Goal: Information Seeking & Learning: Learn about a topic

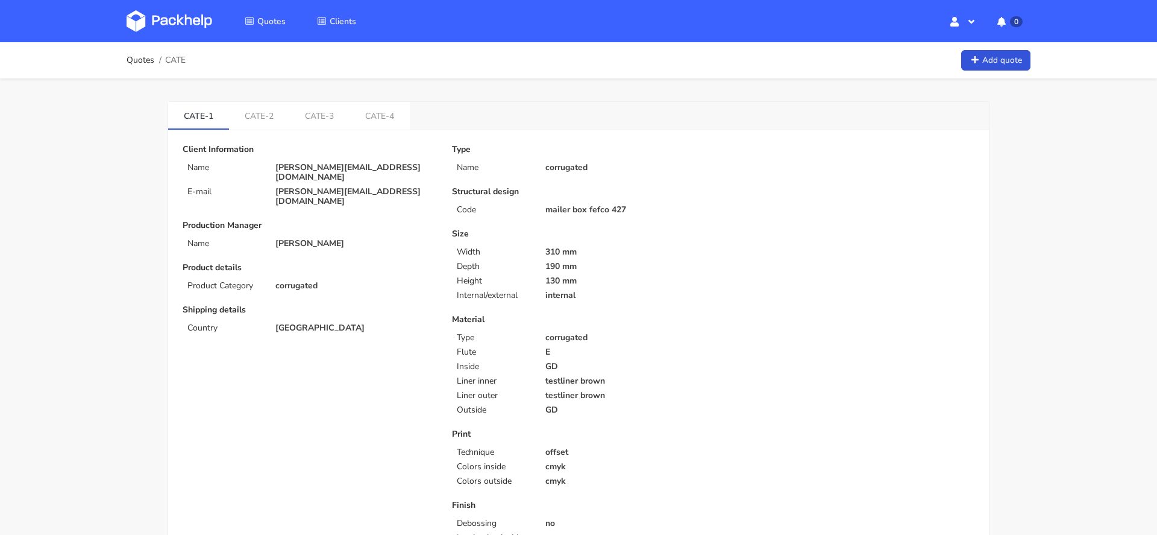
click at [338, 164] on p "[PERSON_NAME][EMAIL_ADDRESS][DOMAIN_NAME]" at bounding box center [355, 172] width 160 height 19
click at [338, 164] on p "veronica@arsdigitalis.io" at bounding box center [355, 172] width 160 height 19
click at [342, 166] on p "veronica@arsdigitalis.io" at bounding box center [355, 172] width 160 height 19
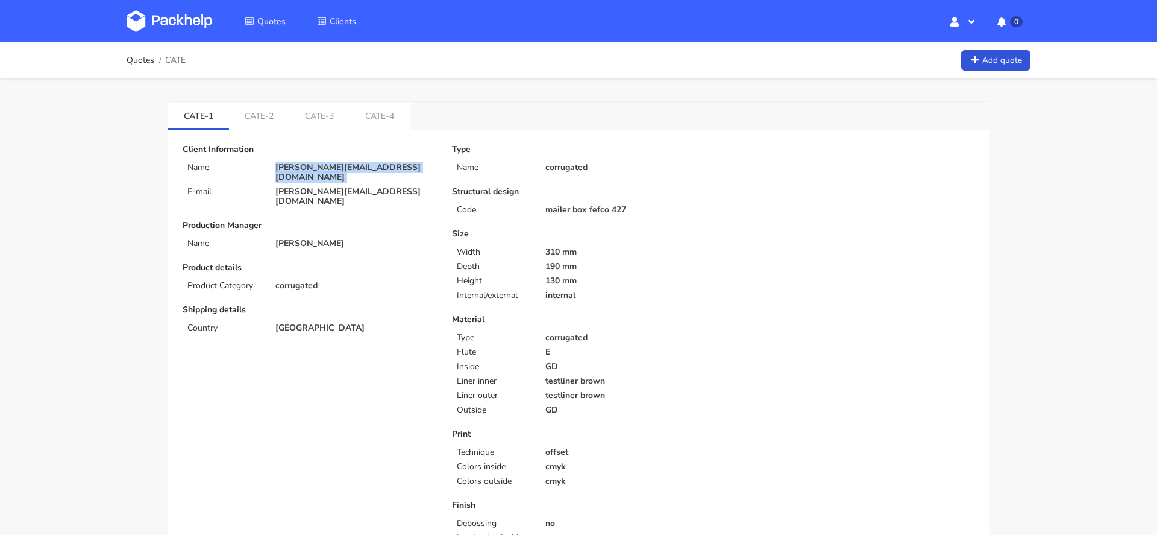
click at [342, 166] on p "veronica@arsdigitalis.io" at bounding box center [355, 172] width 160 height 19
copy div "veronica@arsdigitalis.io"
click at [177, 60] on span "CATE" at bounding box center [175, 60] width 20 height 10
copy span "CATE"
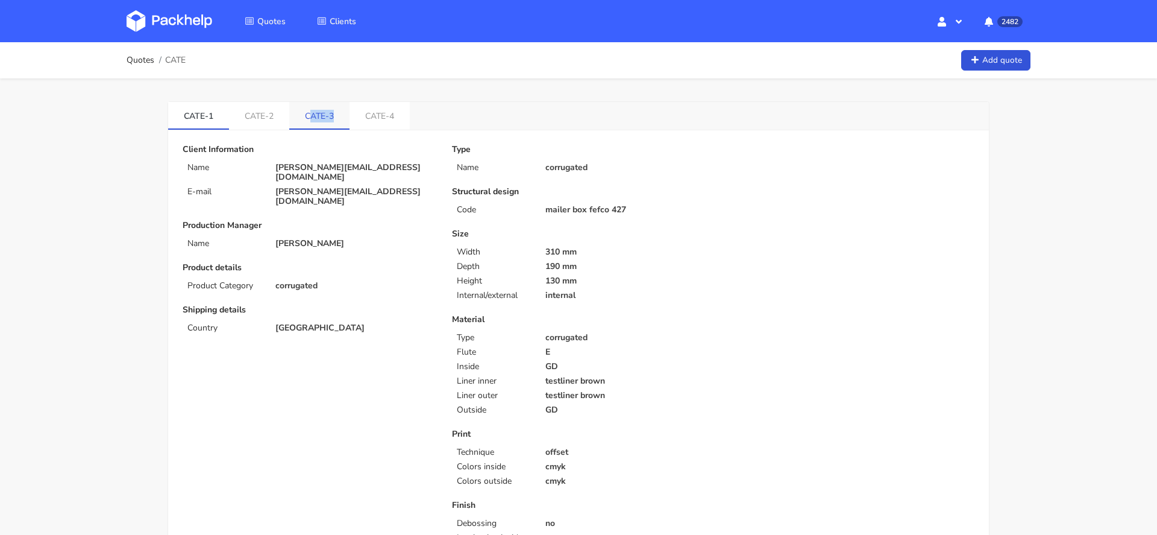
click at [306, 121] on link "CATE-3" at bounding box center [319, 115] width 60 height 27
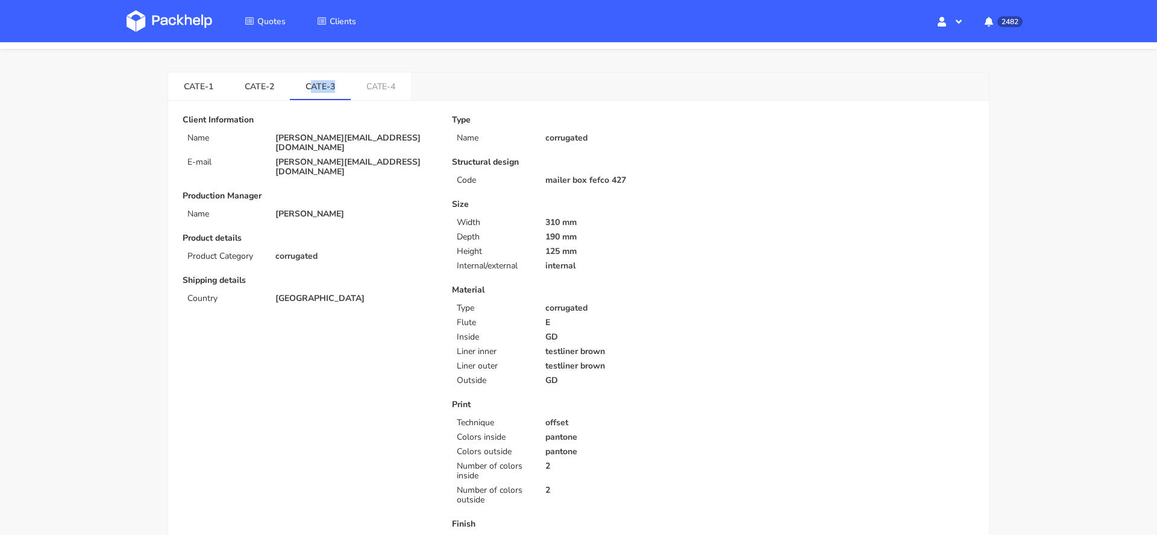
scroll to position [29, 0]
click at [383, 84] on link "CATE-4" at bounding box center [381, 86] width 60 height 27
click at [325, 90] on link "CATE-3" at bounding box center [320, 86] width 61 height 27
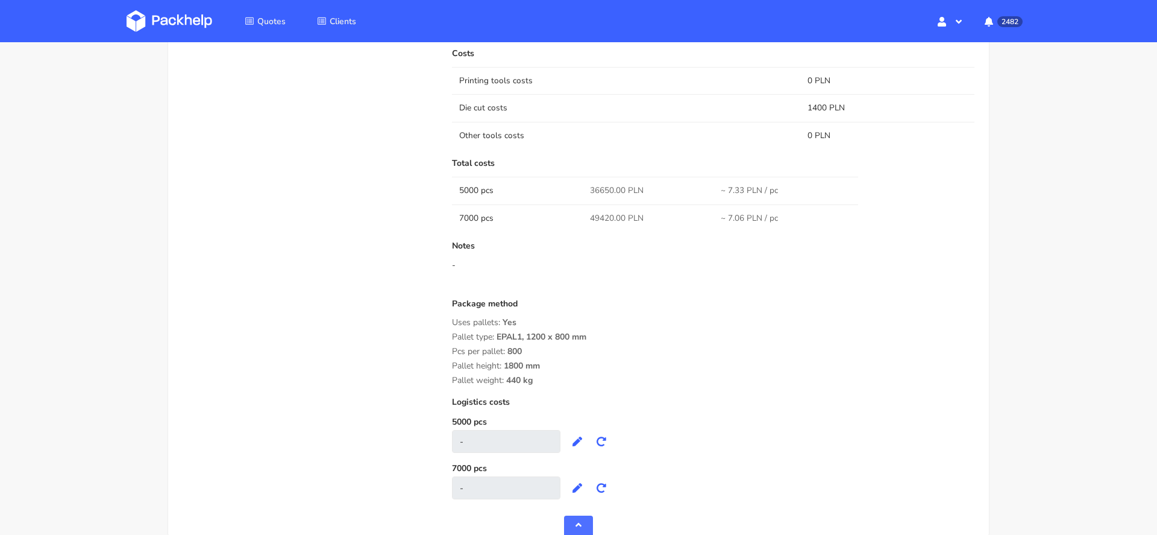
scroll to position [1003, 0]
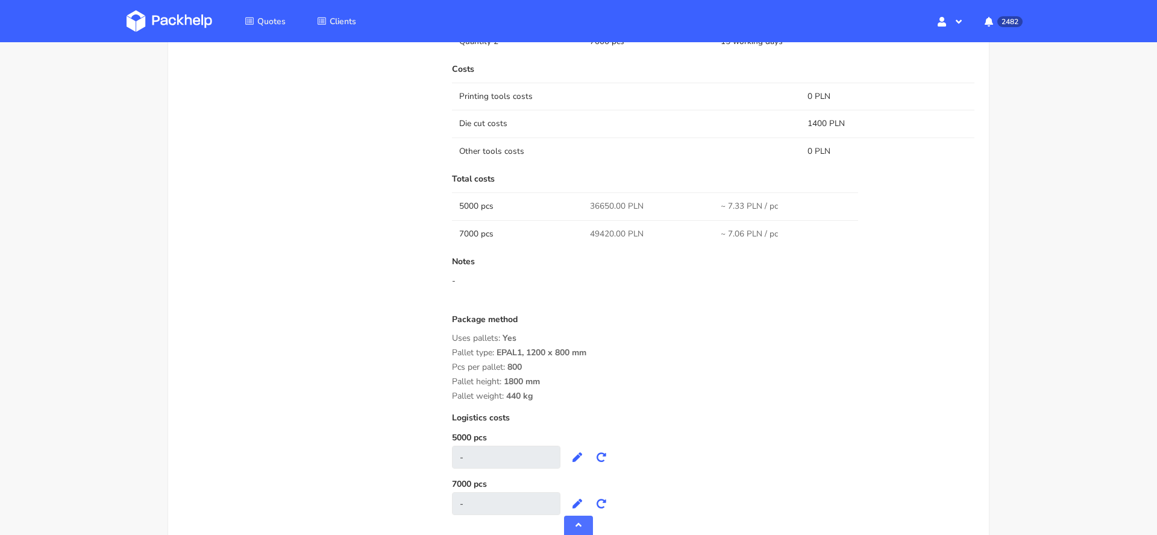
click at [597, 207] on span "36650.00 PLN" at bounding box center [617, 206] width 54 height 12
copy span "36650.00"
click at [657, 329] on div "Package method" at bounding box center [713, 324] width 523 height 19
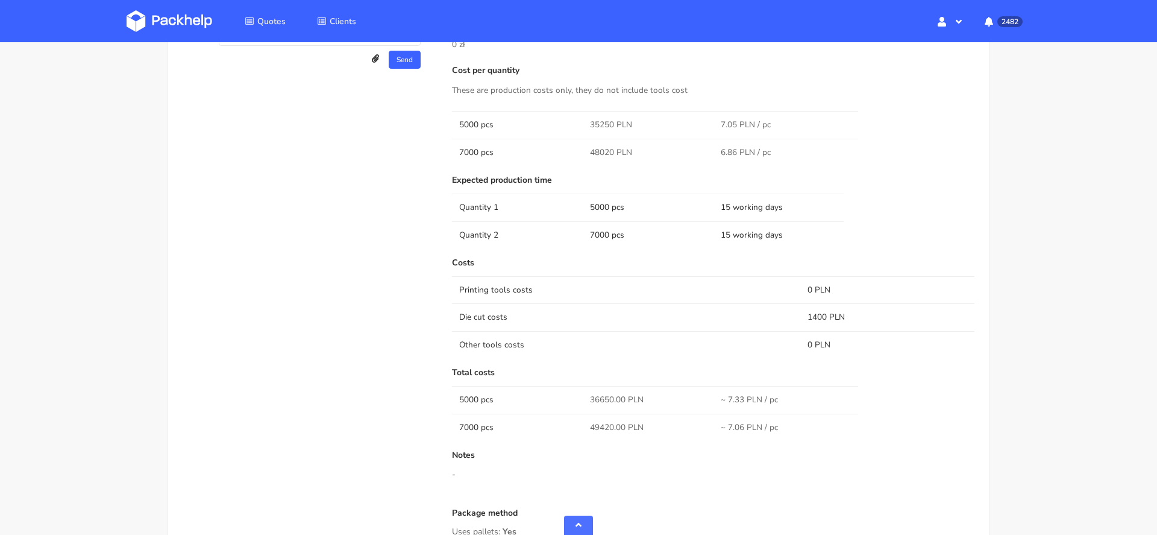
scroll to position [808, 0]
click at [603, 127] on span "35250 PLN" at bounding box center [611, 127] width 42 height 12
copy span "35250"
click at [820, 316] on td "1400 PLN" at bounding box center [887, 318] width 174 height 27
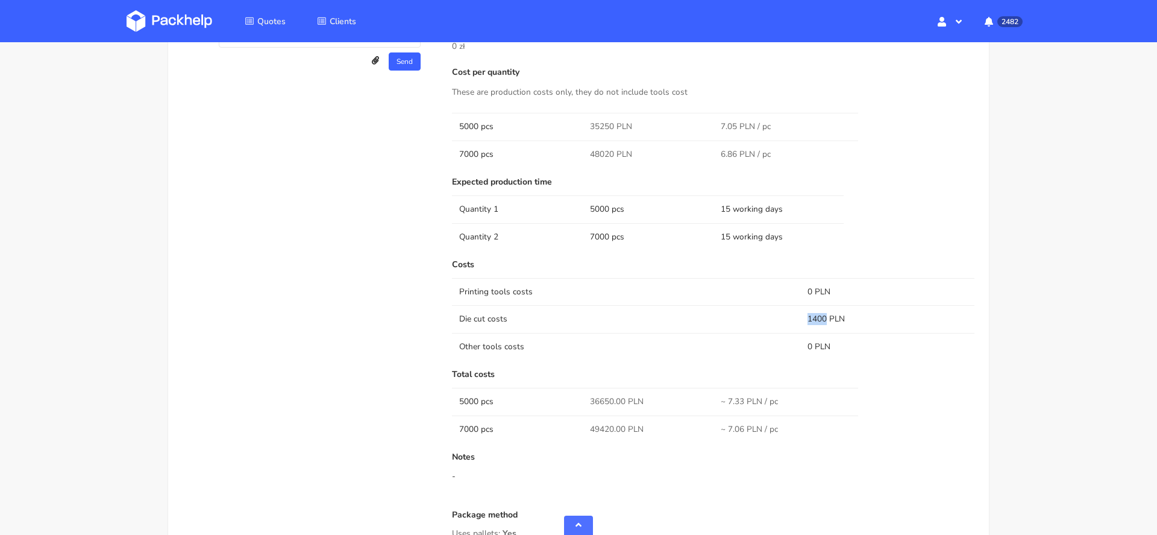
click at [820, 316] on td "1400 PLN" at bounding box center [887, 318] width 174 height 27
copy td "1400"
click at [602, 149] on span "48020 PLN" at bounding box center [611, 154] width 42 height 12
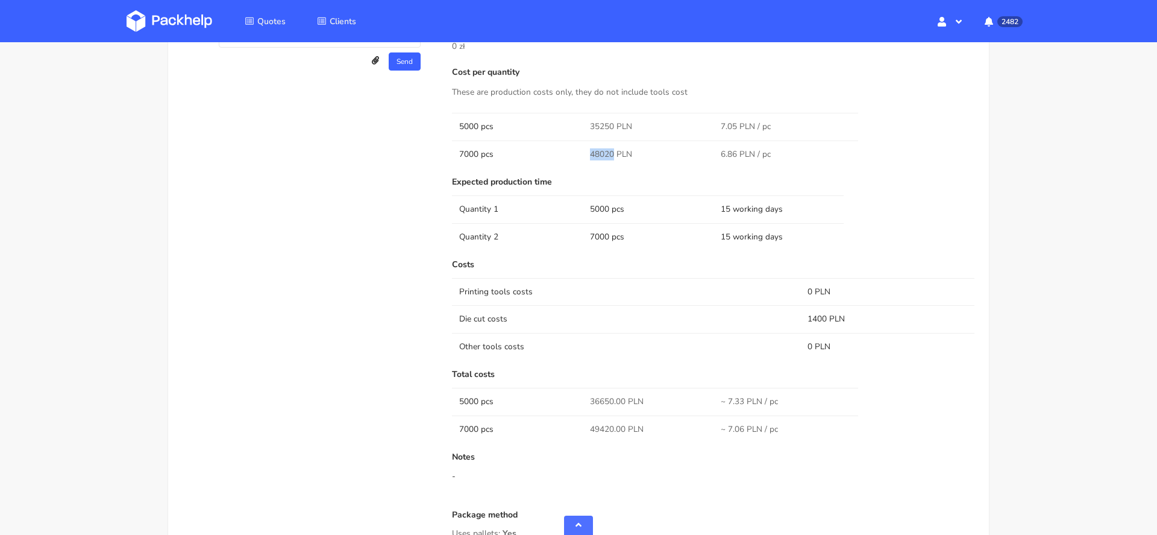
copy span "48020"
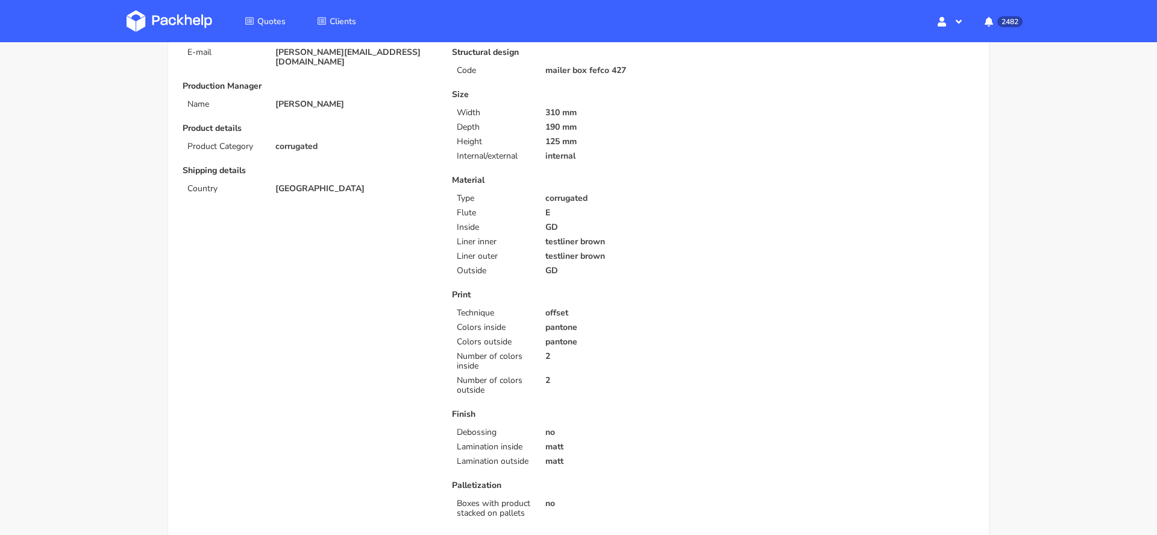
scroll to position [0, 0]
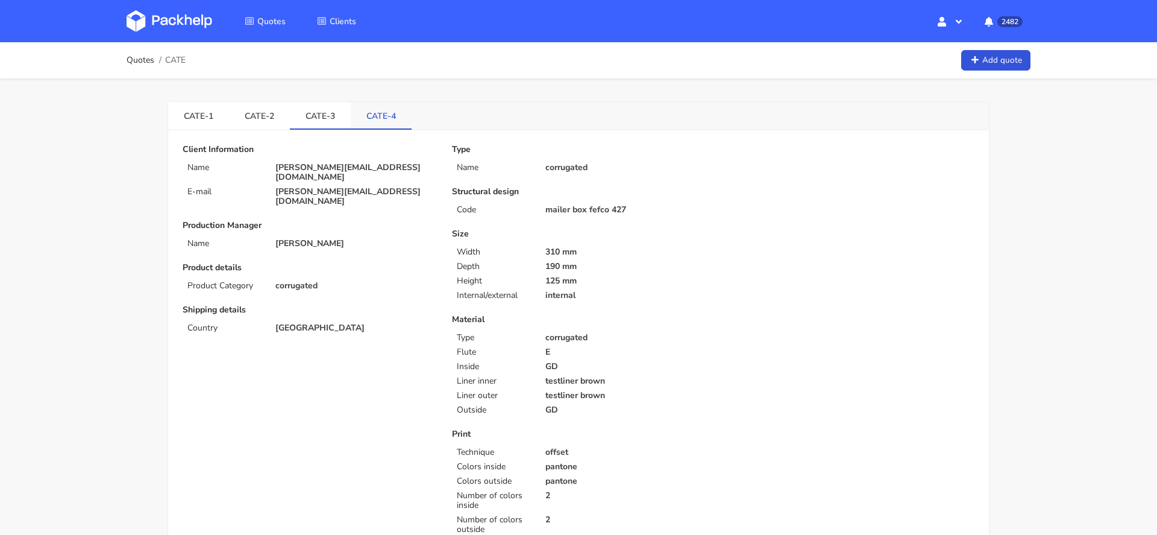
click at [375, 122] on link "CATE-4" at bounding box center [381, 115] width 61 height 27
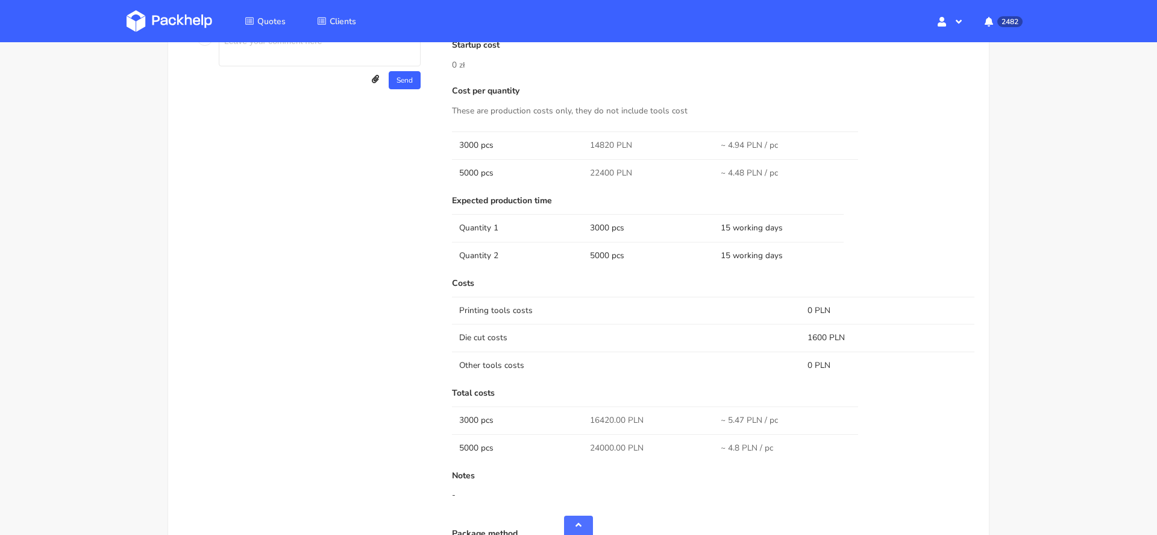
scroll to position [825, 0]
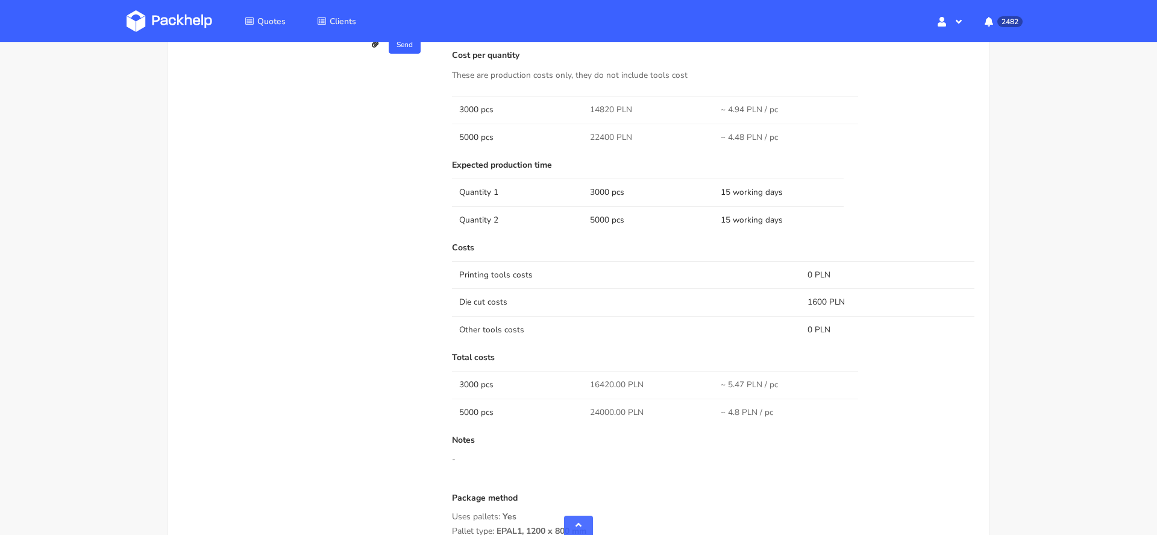
click at [815, 297] on td "1600 PLN" at bounding box center [887, 301] width 174 height 27
copy td "1600"
click at [604, 113] on span "14820 PLN" at bounding box center [611, 110] width 42 height 12
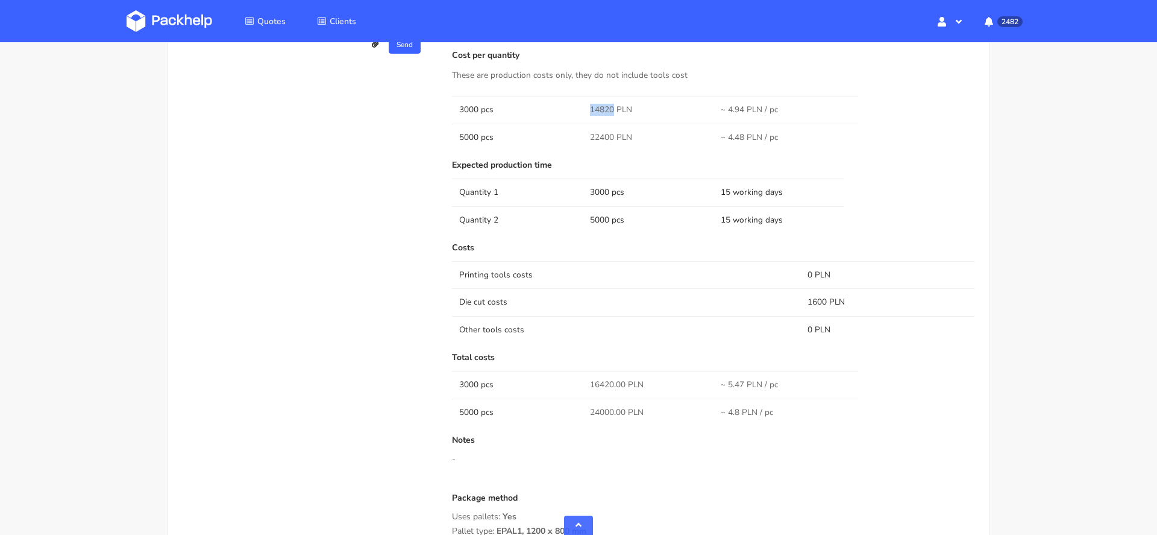
copy span "14820"
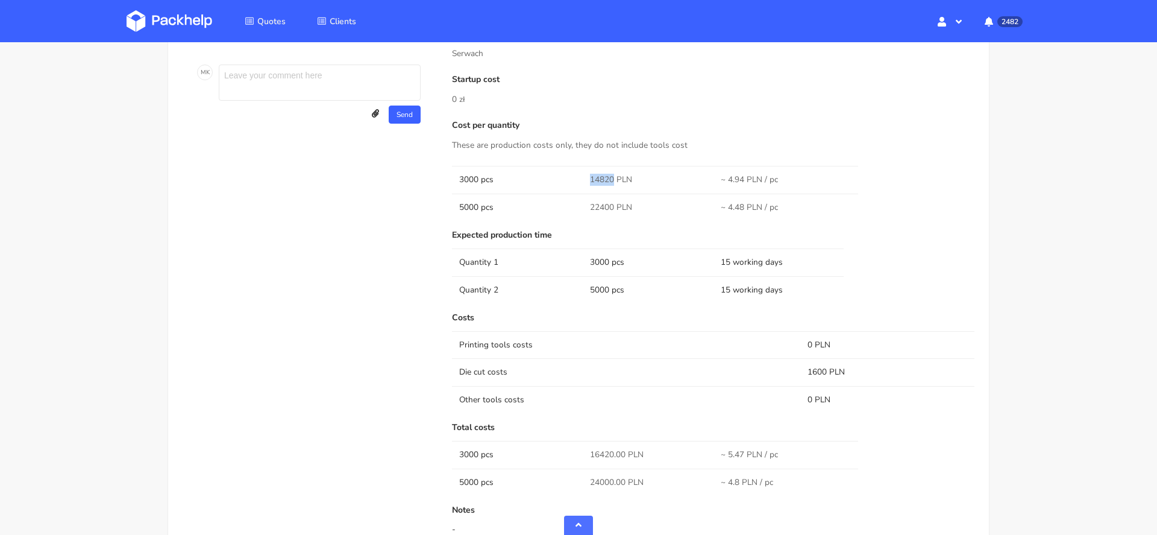
scroll to position [751, 0]
click at [600, 206] on span "22400 PLN" at bounding box center [611, 211] width 42 height 12
copy span "22400"
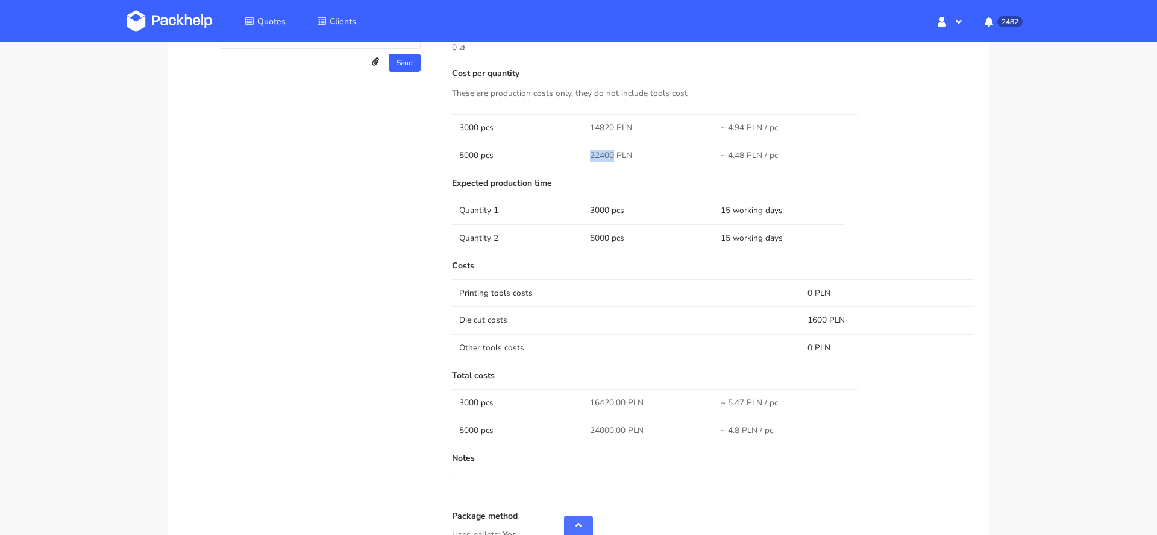
scroll to position [0, 0]
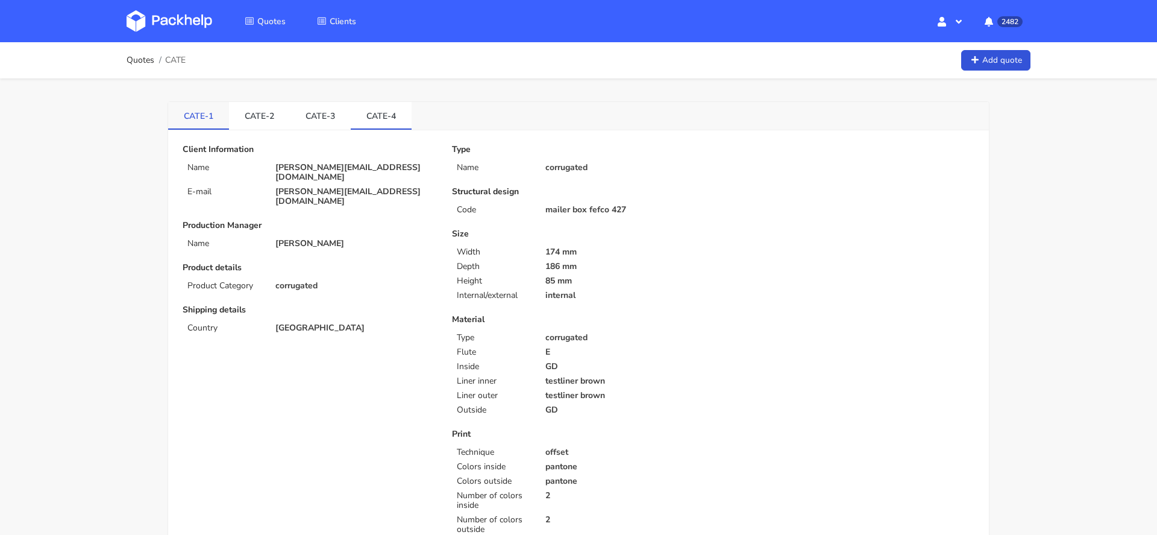
click at [216, 119] on link "CATE-1" at bounding box center [198, 115] width 61 height 27
click at [182, 28] on img at bounding box center [170, 21] width 86 height 22
click at [181, 60] on span "CBRG" at bounding box center [176, 60] width 22 height 10
copy span "CBRG"
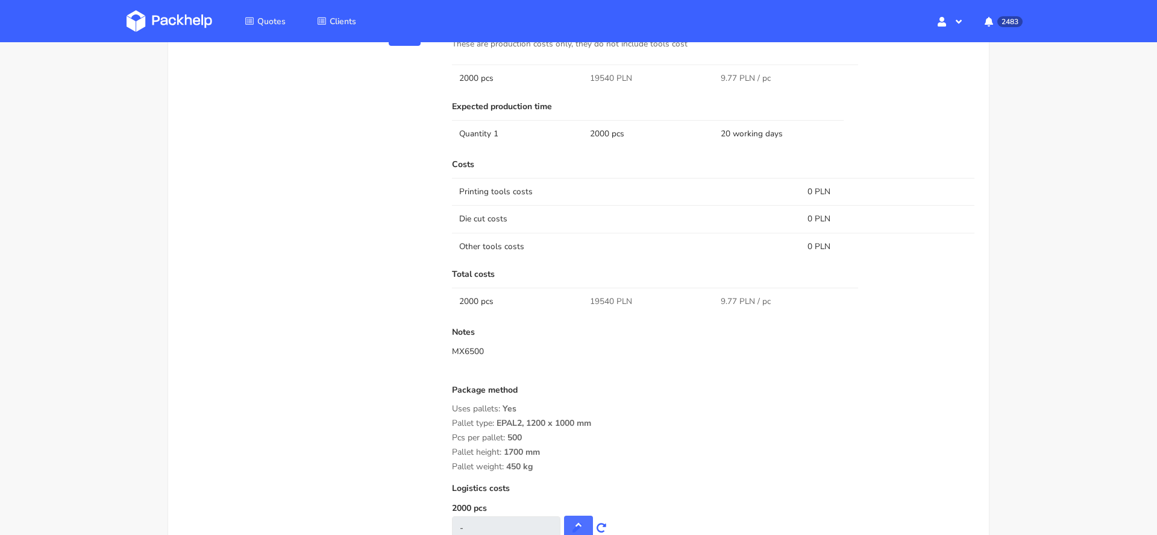
scroll to position [1017, 0]
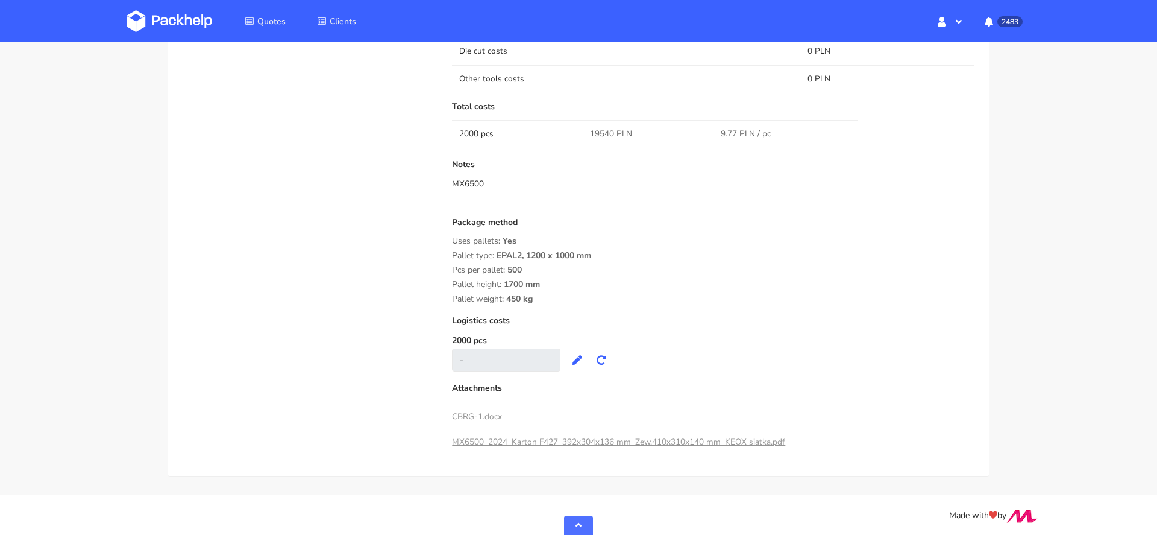
click at [591, 299] on div "Pallet weight: 450 kg" at bounding box center [713, 299] width 523 height 10
click at [599, 124] on td "19540 PLN" at bounding box center [648, 133] width 131 height 27
copy span "19540"
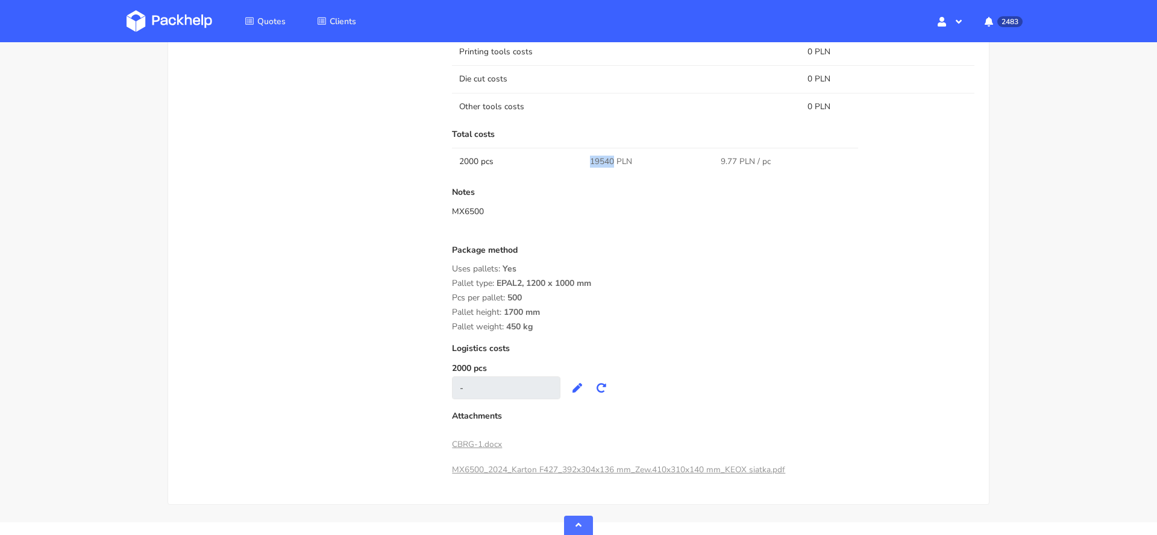
scroll to position [986, 0]
click at [675, 239] on div "Costs Printing tools costs 0 PLN Die cut costs 0 PLN Other tools costs 0 PLN To…" at bounding box center [713, 213] width 523 height 379
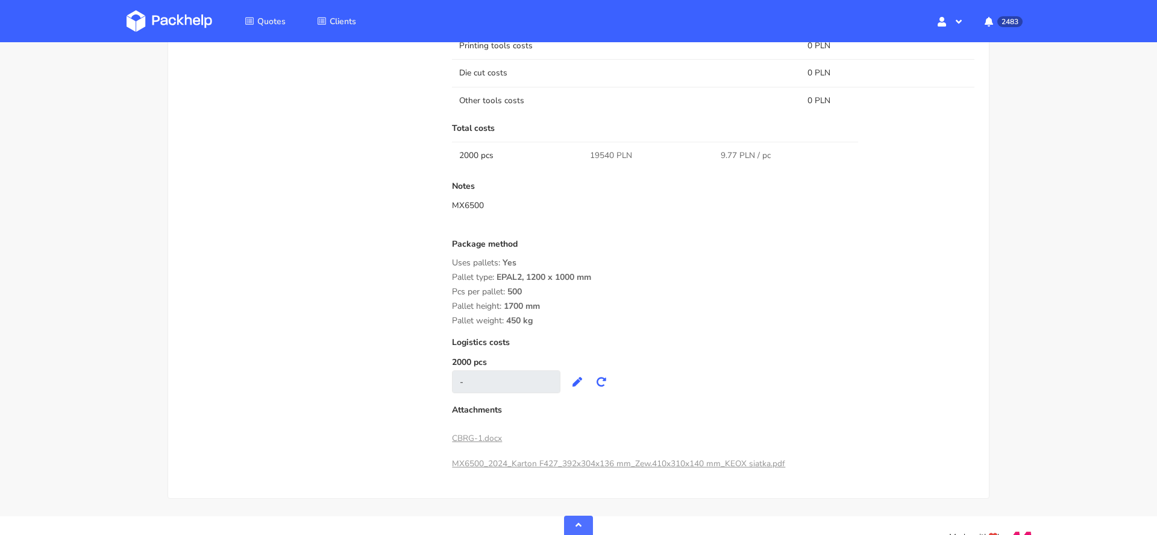
scroll to position [1017, 0]
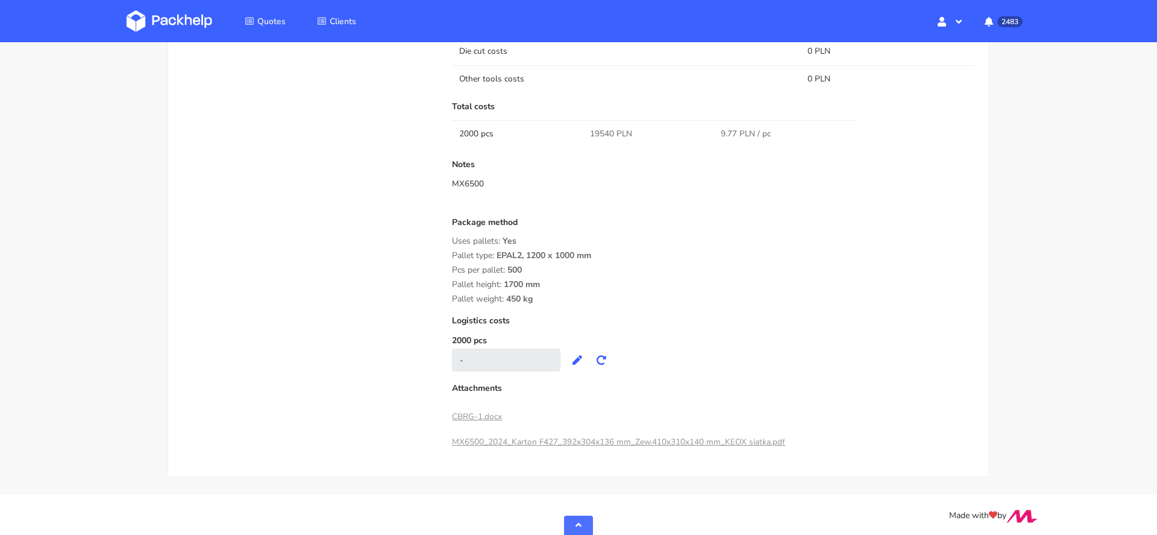
click at [630, 275] on div "Package method Uses pallets: Yes Pallet type: EPAL2, 1200 x 1000 mm Pcs per pal…" at bounding box center [713, 261] width 523 height 86
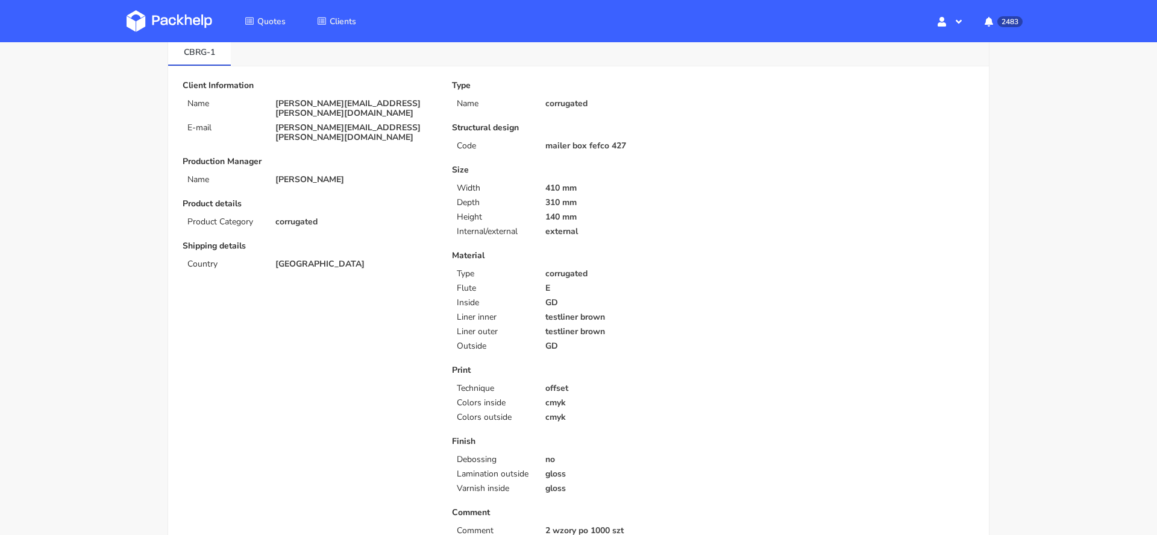
scroll to position [0, 0]
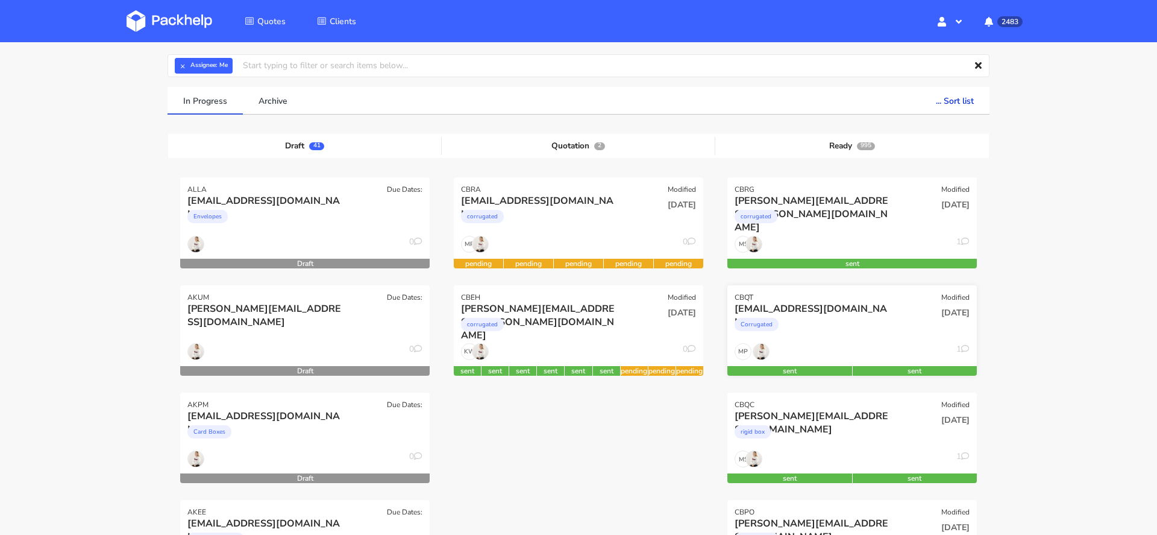
scroll to position [70, 0]
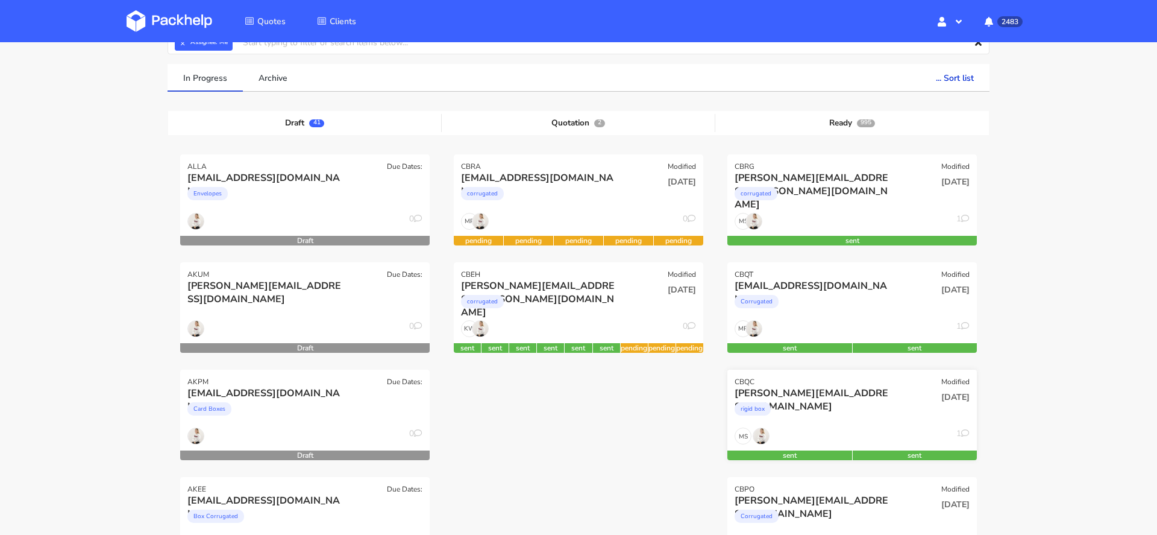
click at [795, 396] on div "[PERSON_NAME][EMAIL_ADDRESS][DOMAIN_NAME]" at bounding box center [815, 392] width 160 height 13
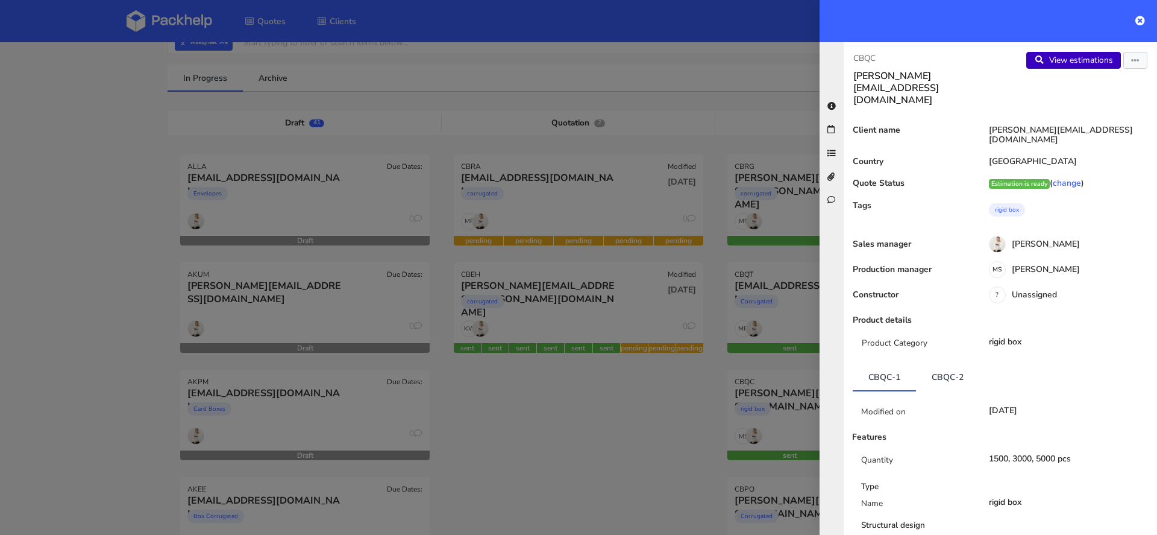
click at [1073, 65] on link "View estimations" at bounding box center [1074, 60] width 95 height 17
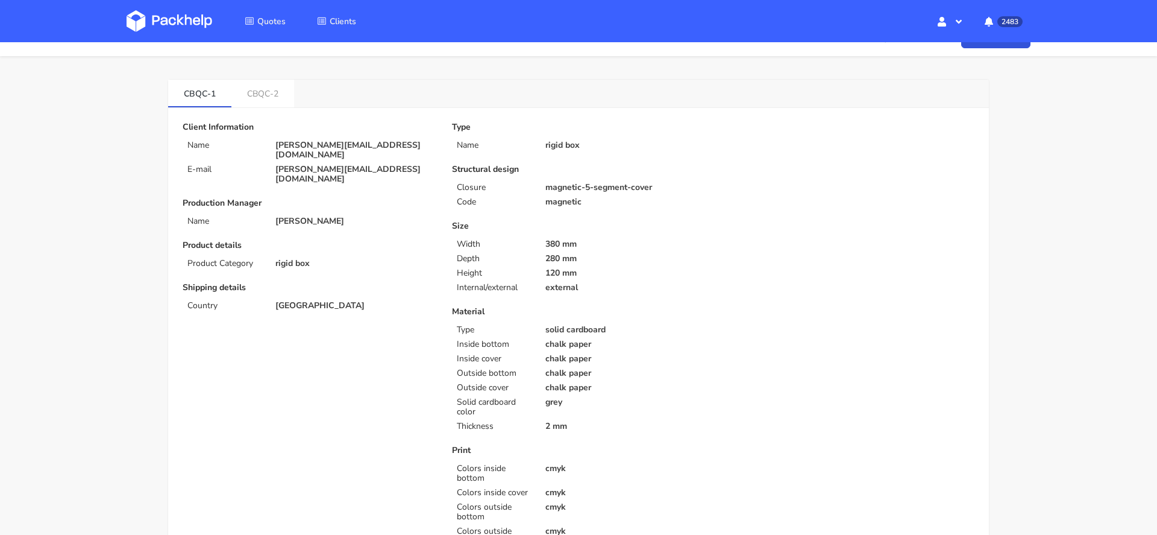
scroll to position [31, 0]
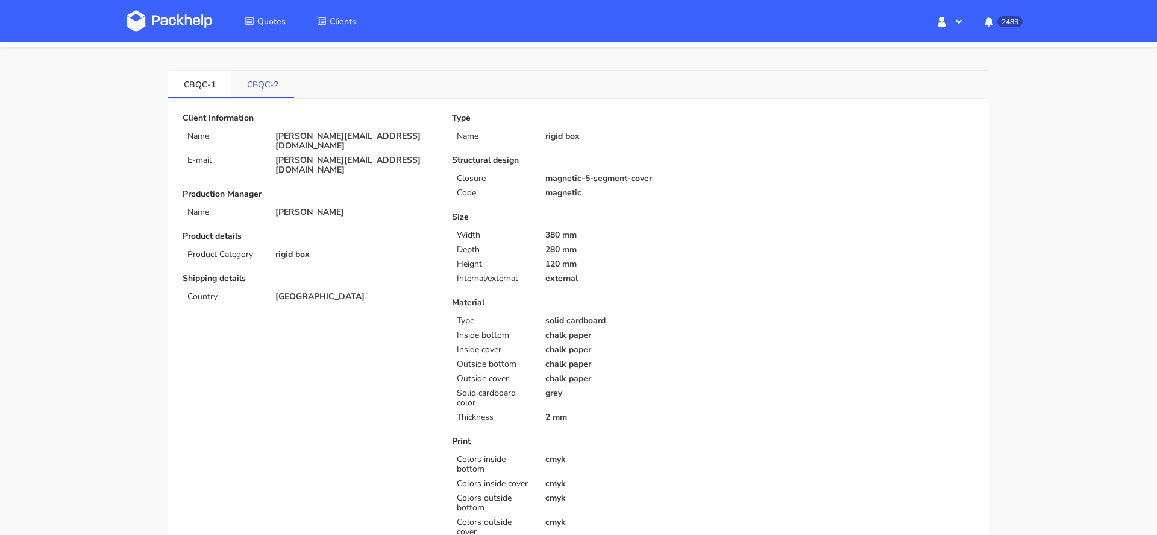
click at [265, 84] on link "CBQC-2" at bounding box center [262, 84] width 63 height 27
drag, startPoint x: 581, startPoint y: 280, endPoint x: 460, endPoint y: 228, distance: 132.0
click at [460, 228] on div "Size Width 380 mm Depth 280 mm Height 120 mm Internal/external external" at bounding box center [578, 247] width 253 height 71
click at [552, 242] on div "Size Width 380 mm Depth 280 mm Height 120 mm Internal/external external" at bounding box center [578, 247] width 253 height 71
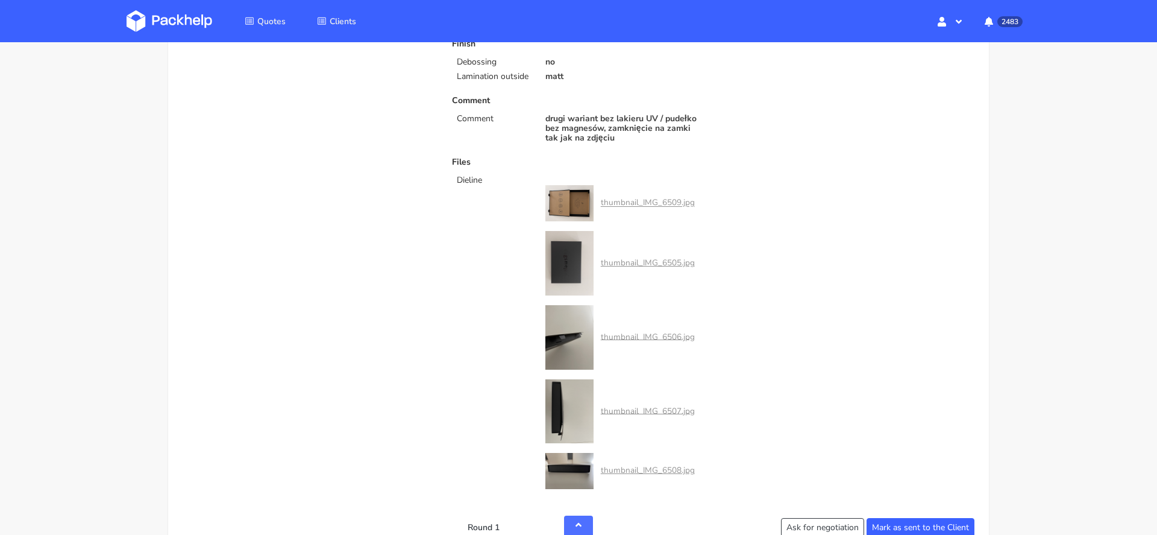
scroll to position [575, 0]
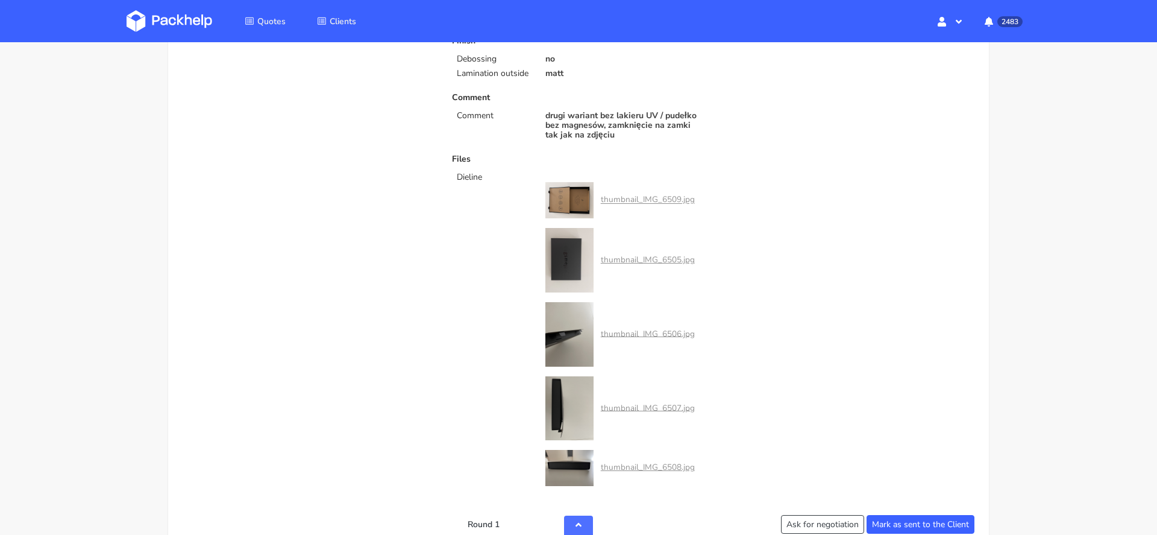
click at [637, 196] on link "thumbnail_IMG_6509.jpg" at bounding box center [648, 199] width 94 height 11
click at [646, 259] on link "thumbnail_IMG_6505.jpg" at bounding box center [648, 259] width 94 height 11
click at [664, 333] on link "thumbnail_IMG_6506.jpg" at bounding box center [648, 332] width 94 height 11
click at [662, 407] on link "thumbnail_IMG_6507.jpg" at bounding box center [648, 406] width 94 height 11
click at [661, 465] on link "thumbnail_IMG_6508.jpg" at bounding box center [648, 466] width 94 height 11
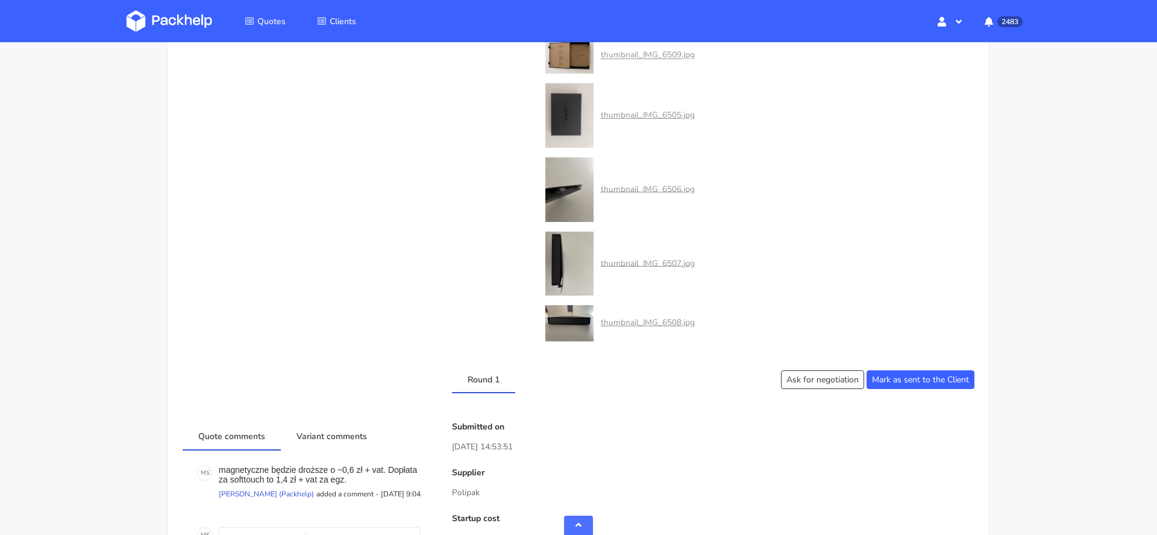
scroll to position [774, 0]
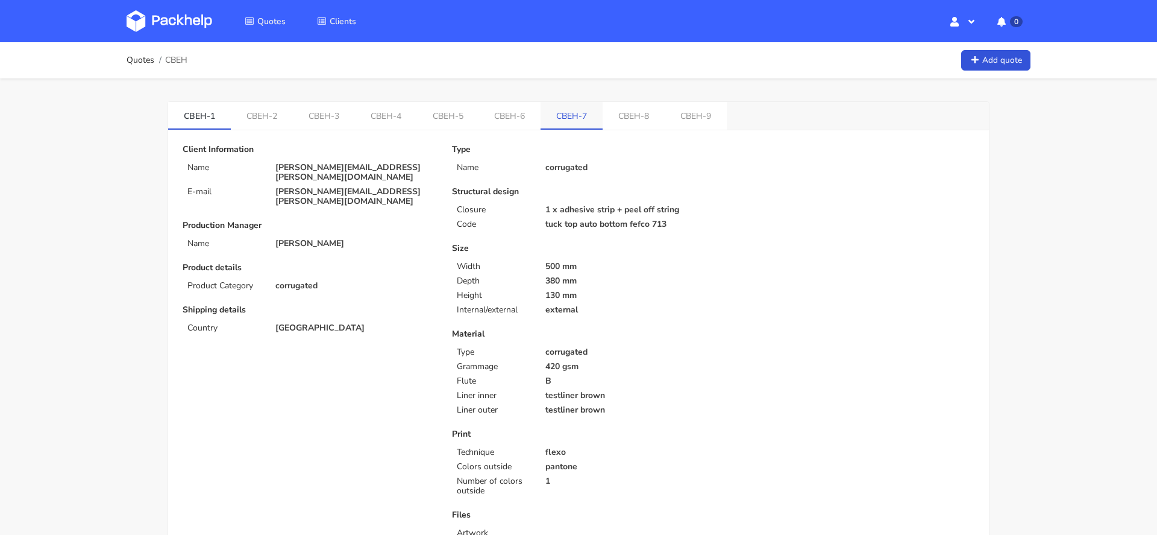
click at [571, 102] on link "CBEH-7" at bounding box center [572, 115] width 62 height 27
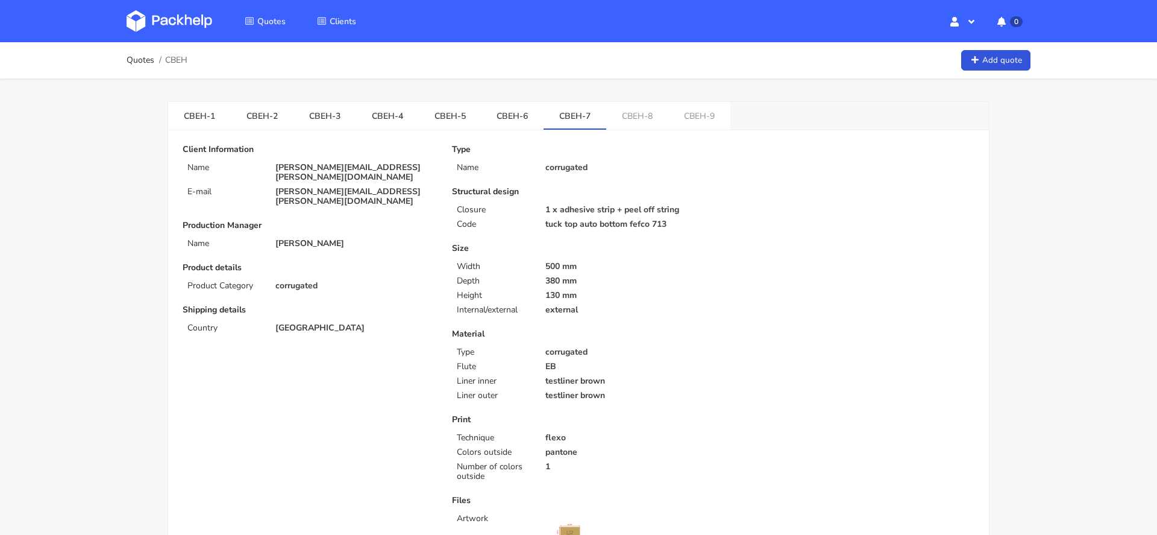
click at [368, 169] on p "[PERSON_NAME][EMAIL_ADDRESS][PERSON_NAME][DOMAIN_NAME]" at bounding box center [355, 172] width 160 height 19
click at [178, 63] on span "CBEH" at bounding box center [176, 60] width 22 height 10
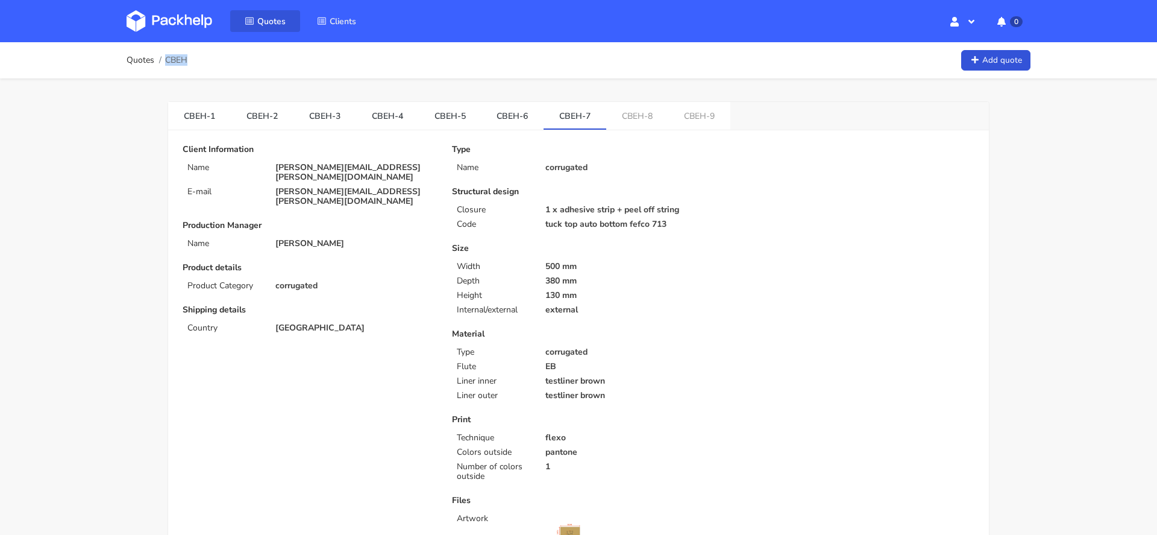
copy span "CBEH"
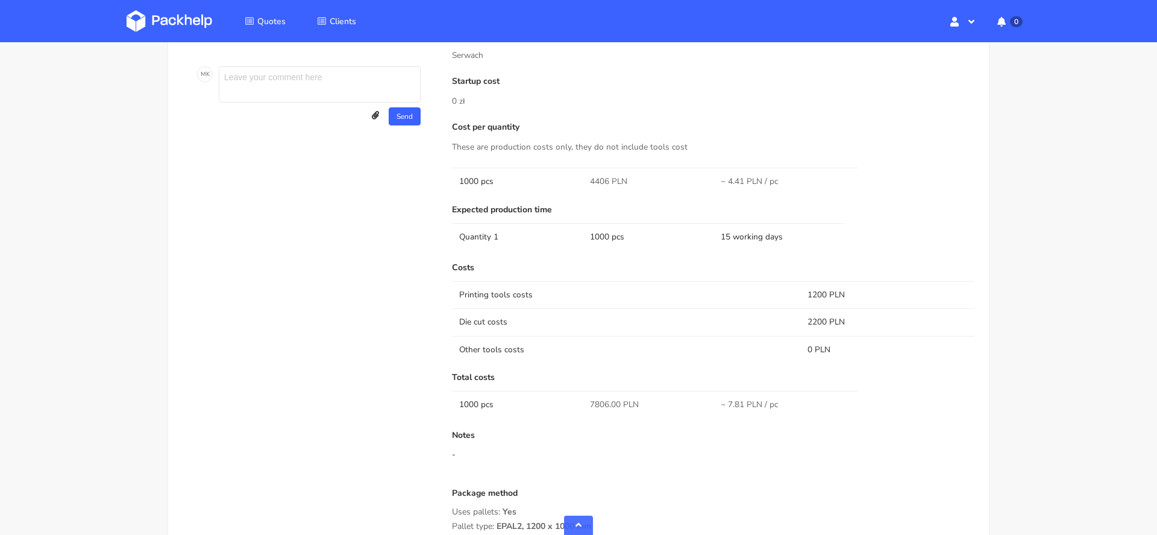
scroll to position [989, 0]
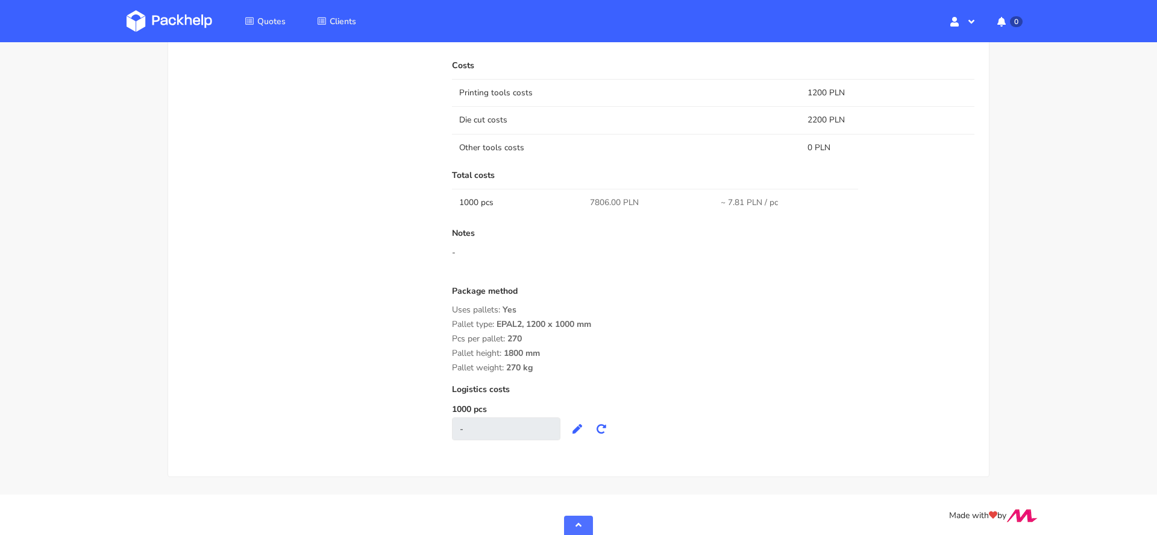
click at [603, 200] on span "7806.00 PLN" at bounding box center [614, 203] width 49 height 12
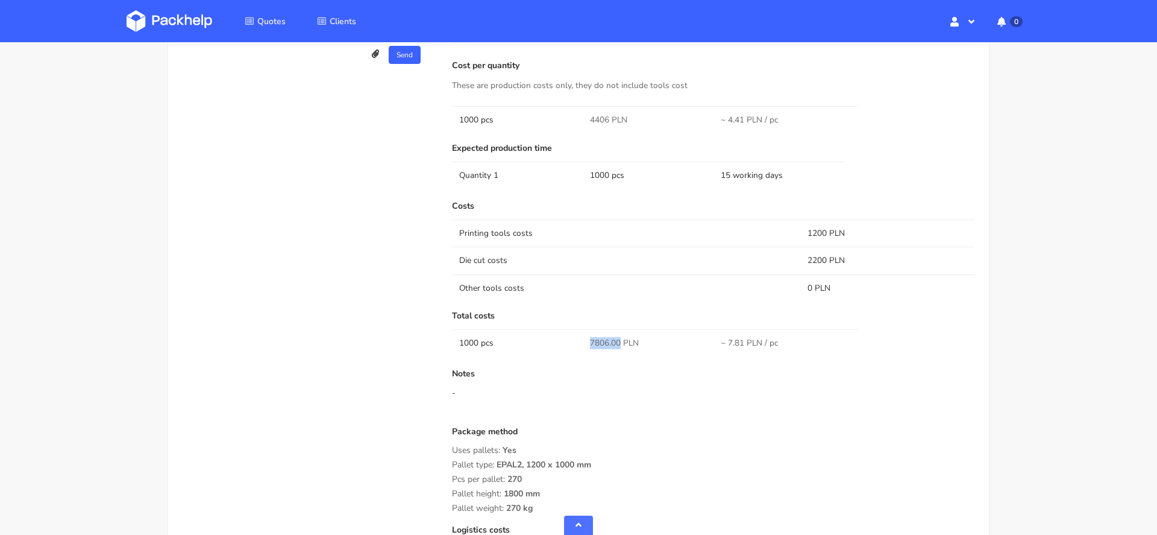
scroll to position [847, 0]
click at [693, 237] on td "Printing tools costs" at bounding box center [626, 234] width 348 height 27
click at [599, 116] on span "4406 PLN" at bounding box center [608, 121] width 37 height 12
copy span "4406"
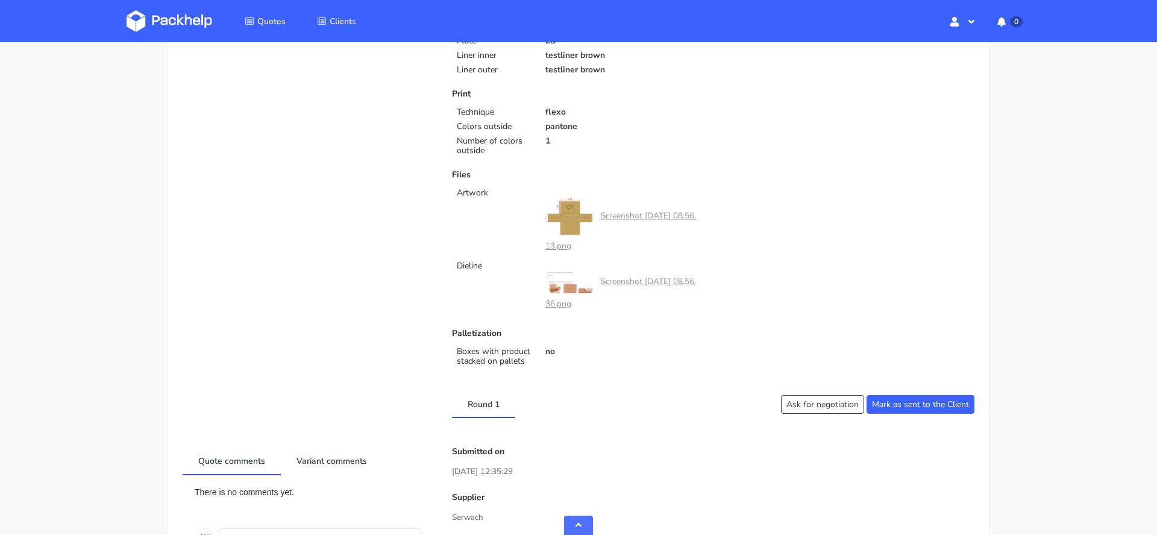
scroll to position [0, 0]
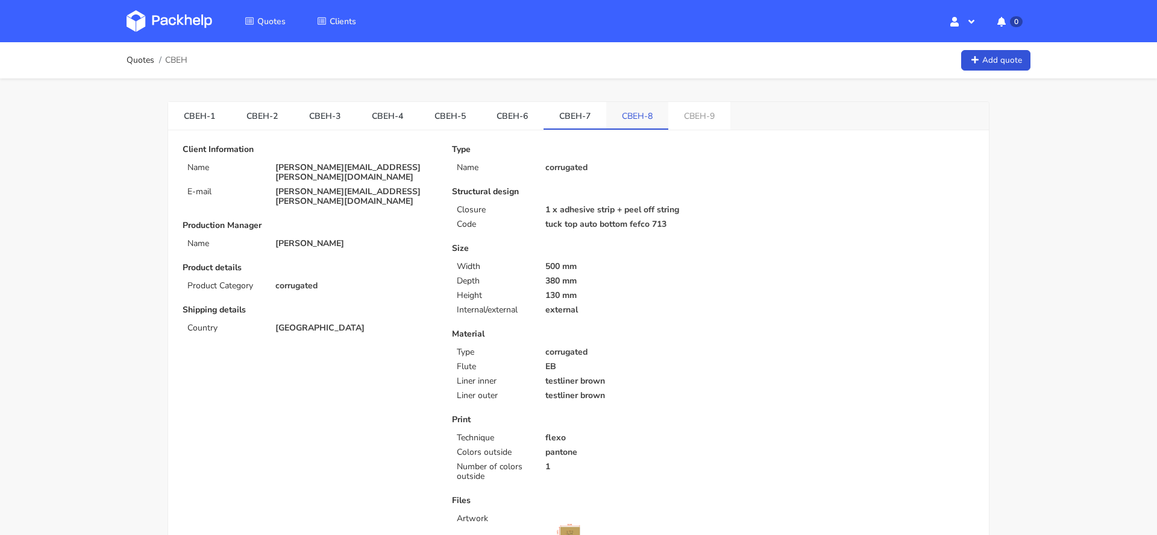
click at [618, 115] on link "CBEH-8" at bounding box center [637, 115] width 62 height 27
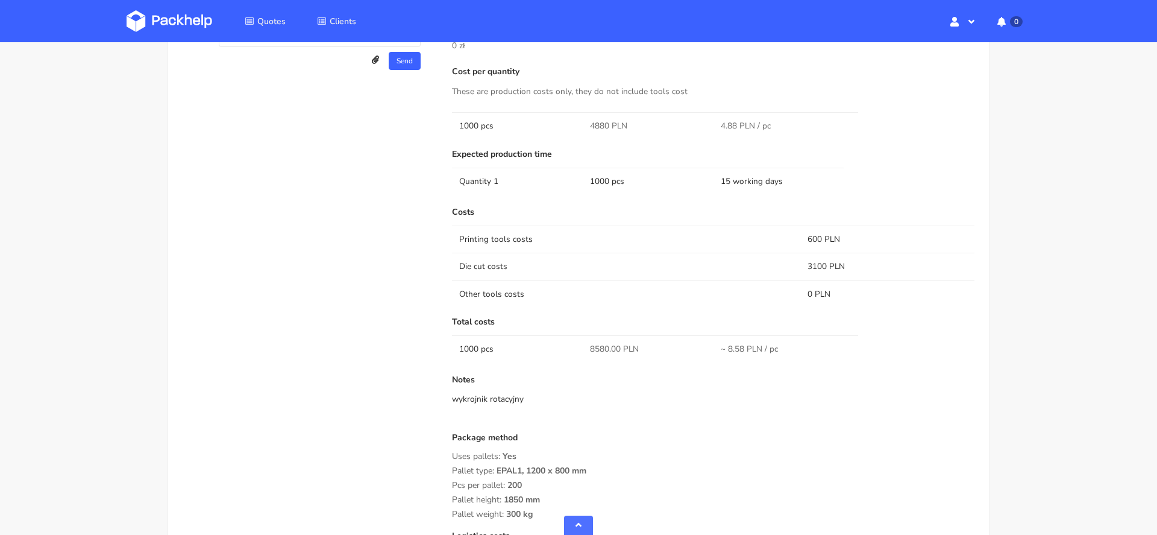
scroll to position [821, 0]
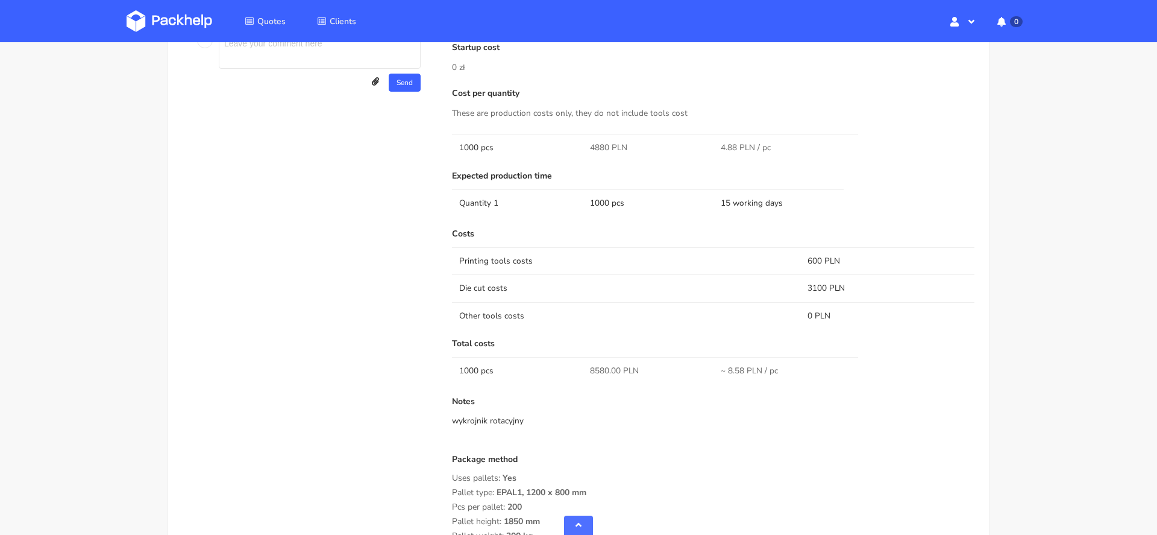
click at [594, 139] on td "4880 PLN" at bounding box center [648, 147] width 131 height 27
copy span "4880"
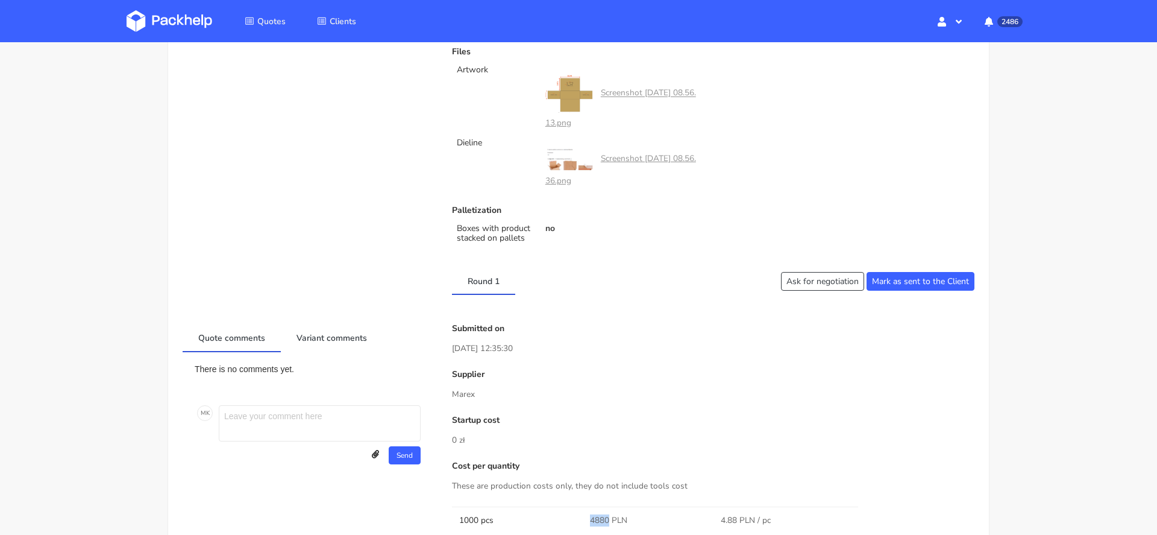
scroll to position [0, 0]
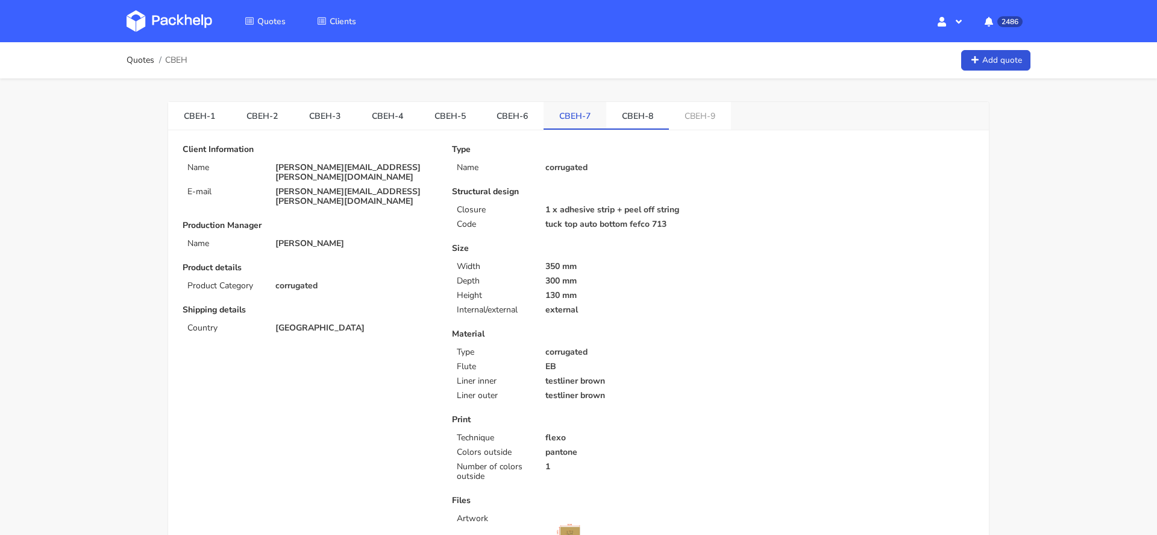
click at [578, 110] on link "CBEH-7" at bounding box center [575, 115] width 63 height 27
click at [617, 123] on link "CBEH-8" at bounding box center [637, 115] width 63 height 27
click at [723, 119] on div "CBEH-1 CBEH-2 CBEH-3 CBEH-4 CBEH-5 CBEH-6 CBEH-7 CBEH-8 CBEH-9" at bounding box center [578, 116] width 821 height 28
click at [689, 117] on link "CBEH-9" at bounding box center [700, 115] width 62 height 27
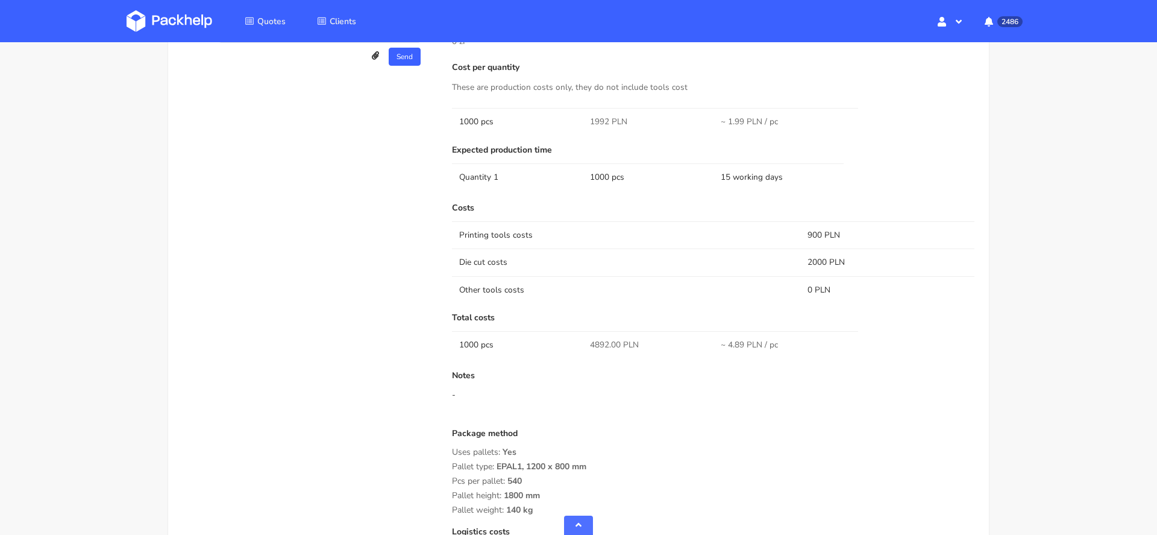
scroll to position [773, 0]
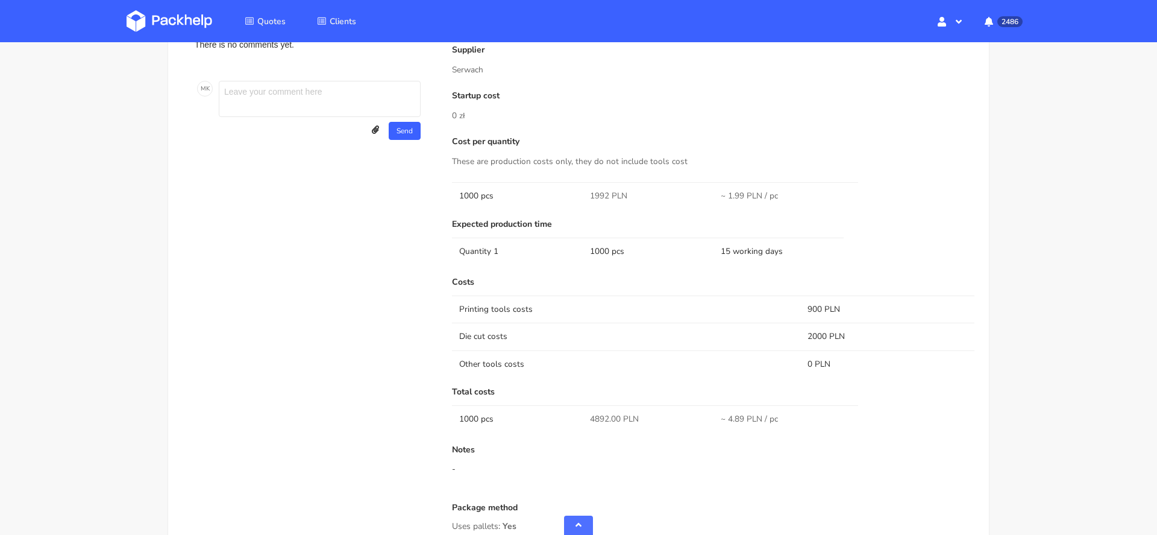
click at [601, 193] on span "1992 PLN" at bounding box center [608, 196] width 37 height 12
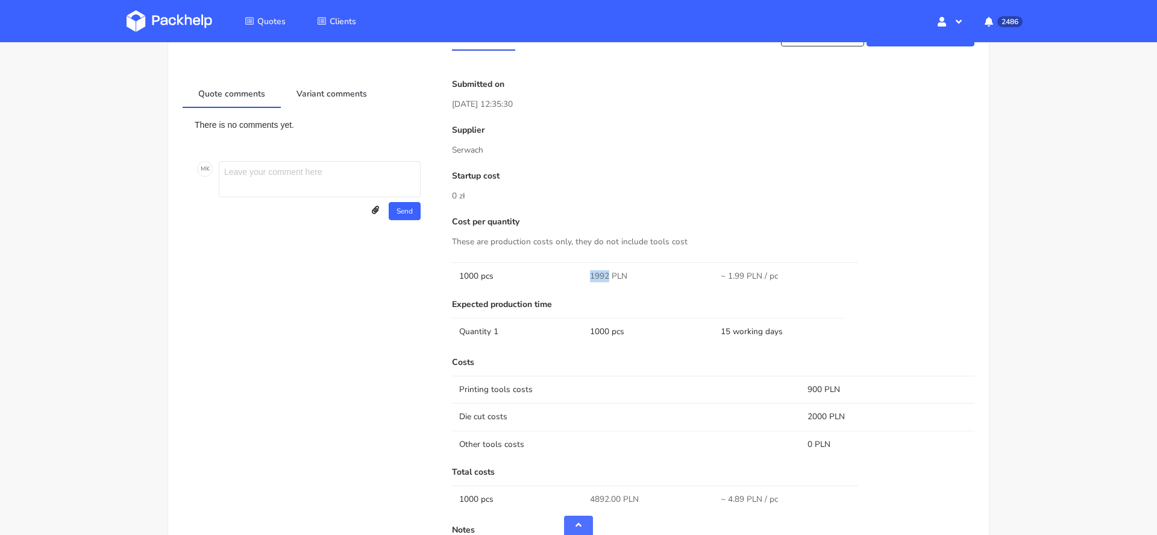
scroll to position [772, 0]
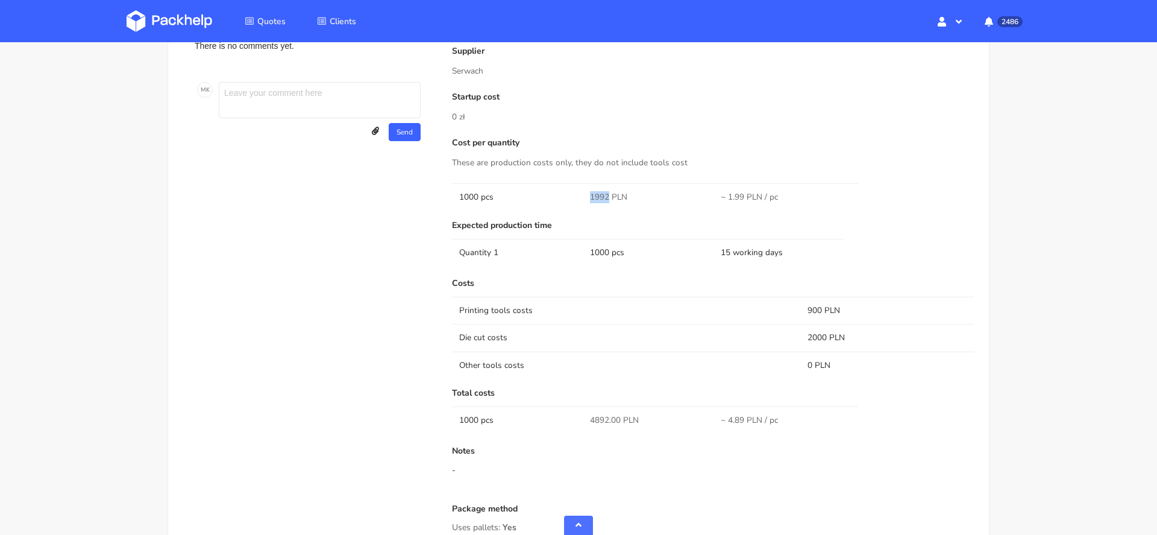
copy span "1992"
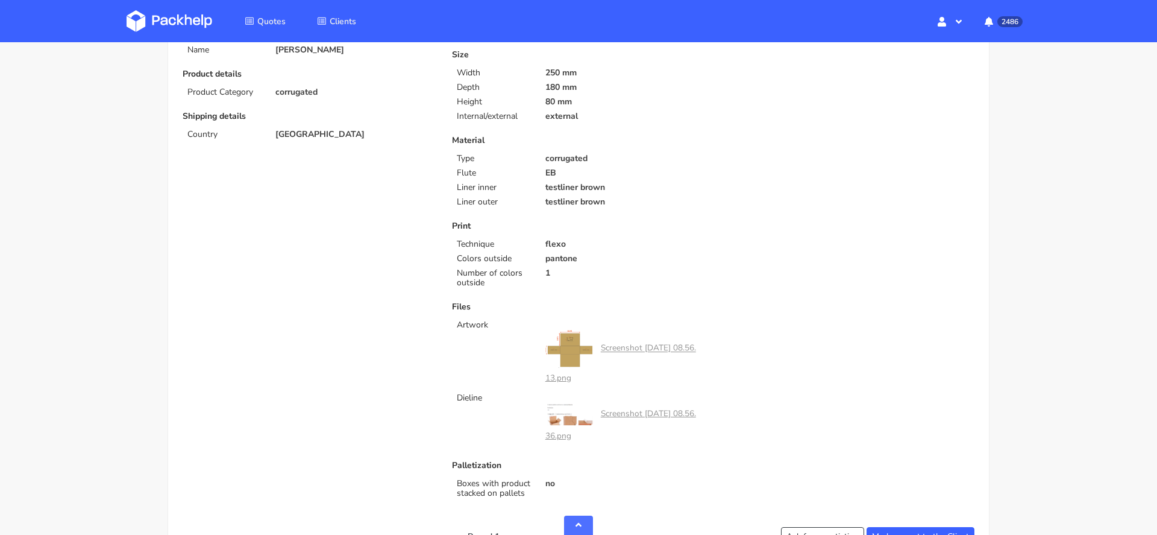
scroll to position [0, 0]
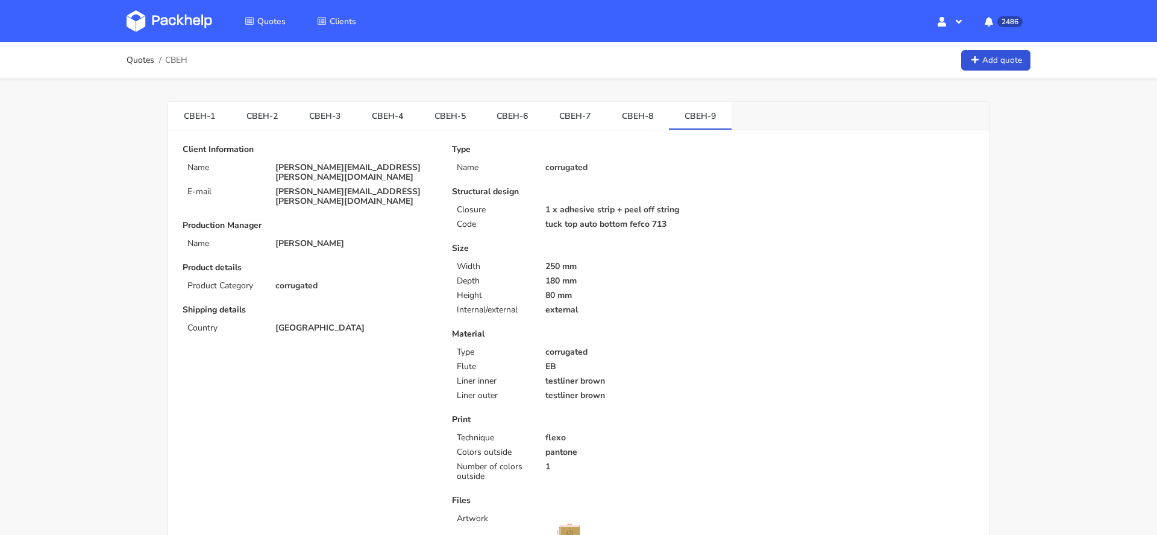
click at [177, 19] on img at bounding box center [170, 21] width 86 height 22
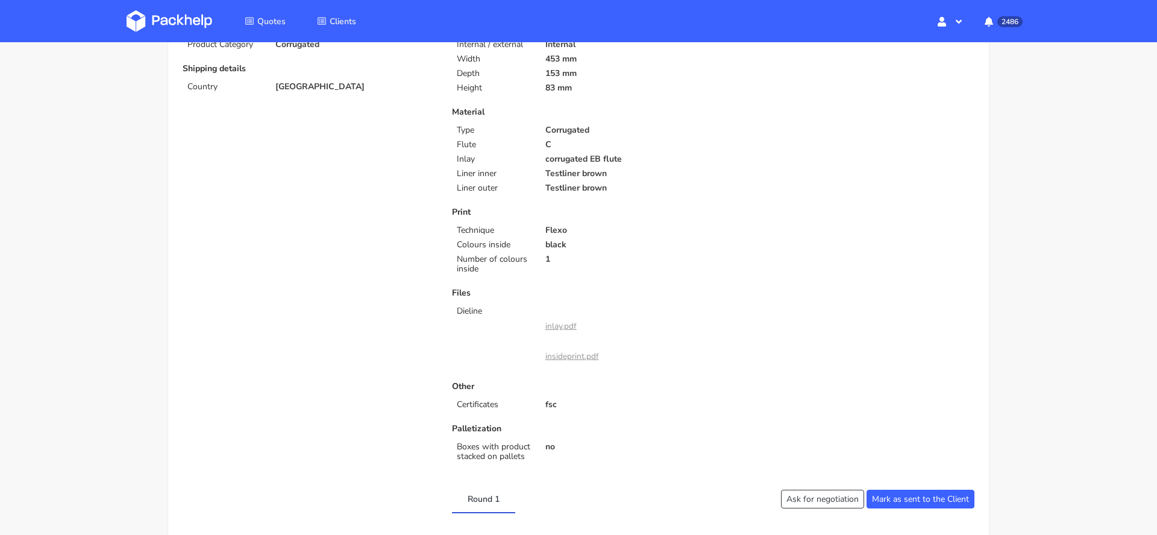
scroll to position [254, 0]
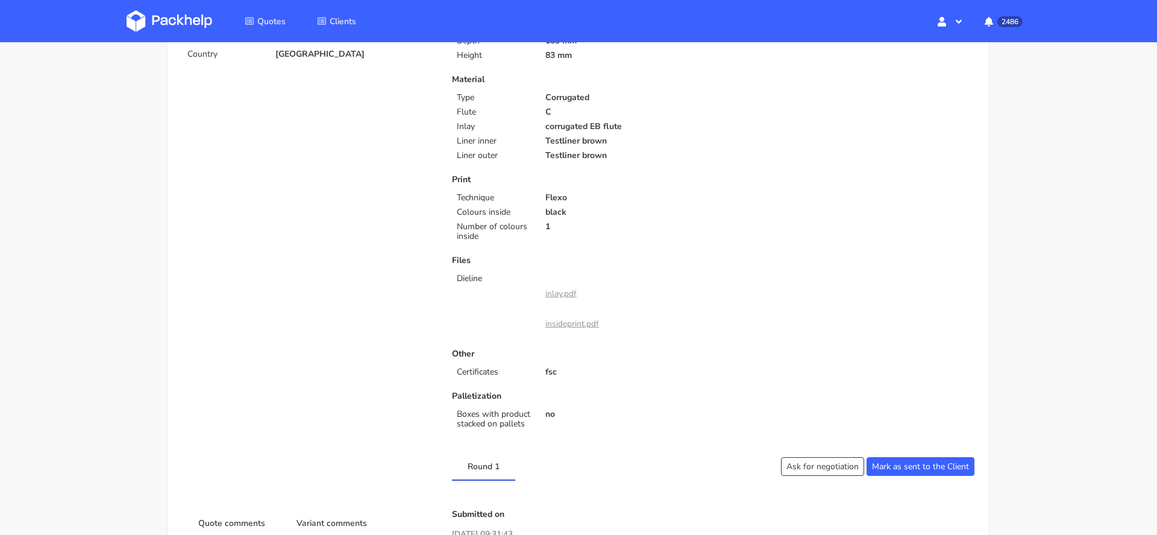
click at [578, 322] on link "insideprint.pdf" at bounding box center [572, 323] width 54 height 11
click at [568, 292] on link "inlay.pdf" at bounding box center [560, 293] width 31 height 11
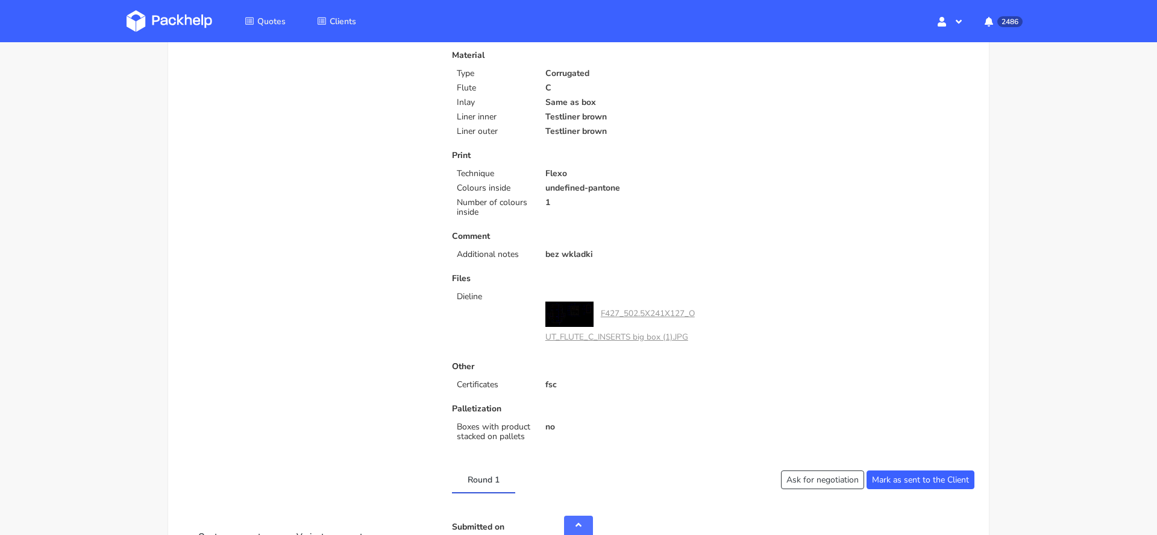
scroll to position [306, 0]
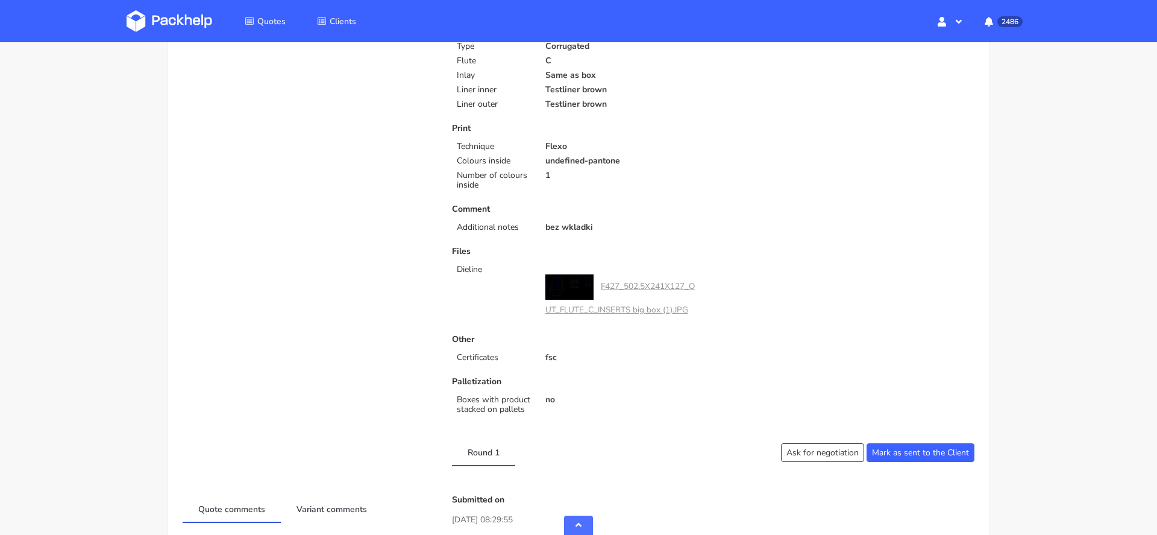
click at [644, 282] on link "F427_502.5X241X127_OUT_FLUTE_C_INSERTS big box (1).JPG" at bounding box center [619, 297] width 149 height 35
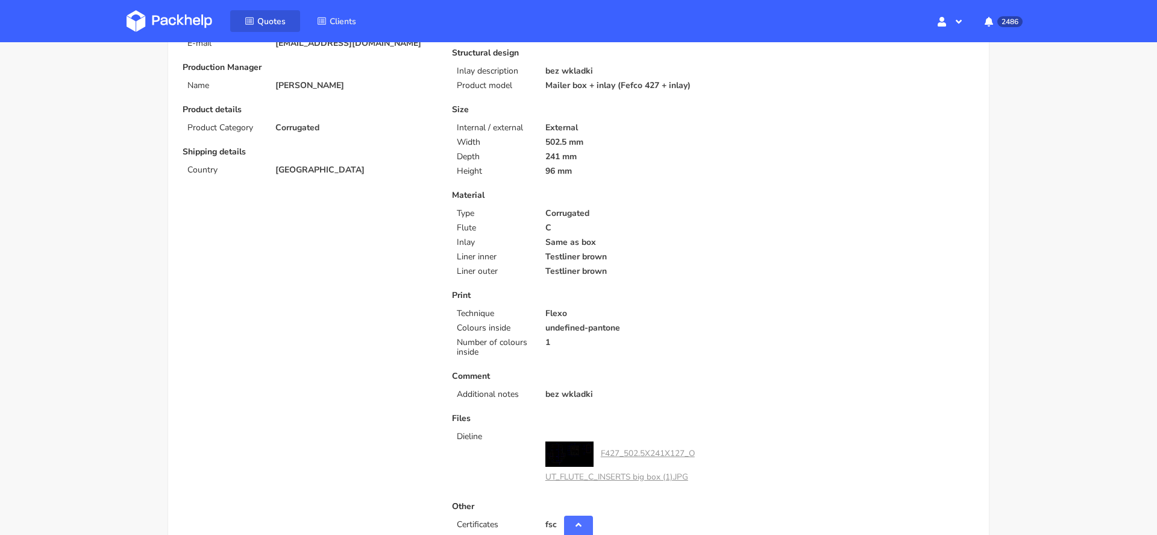
scroll to position [0, 0]
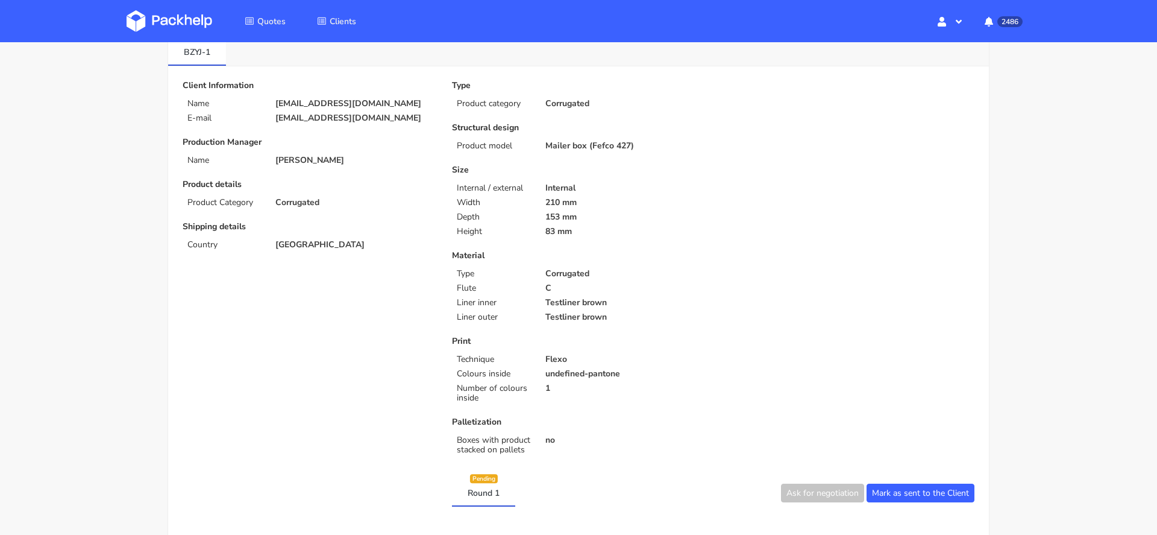
scroll to position [66, 0]
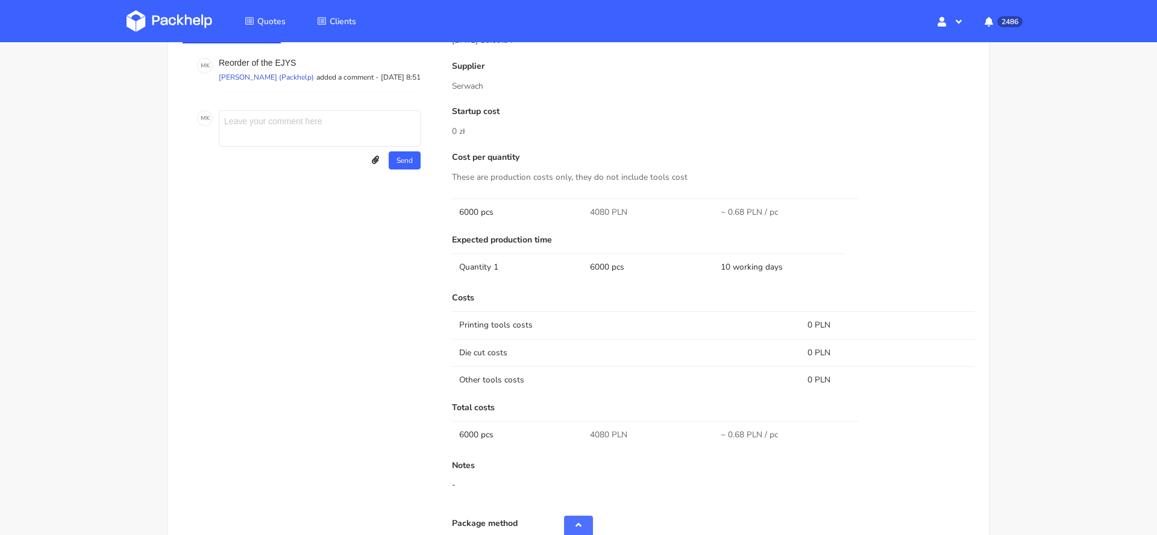
scroll to position [634, 0]
